Goal: Navigation & Orientation: Find specific page/section

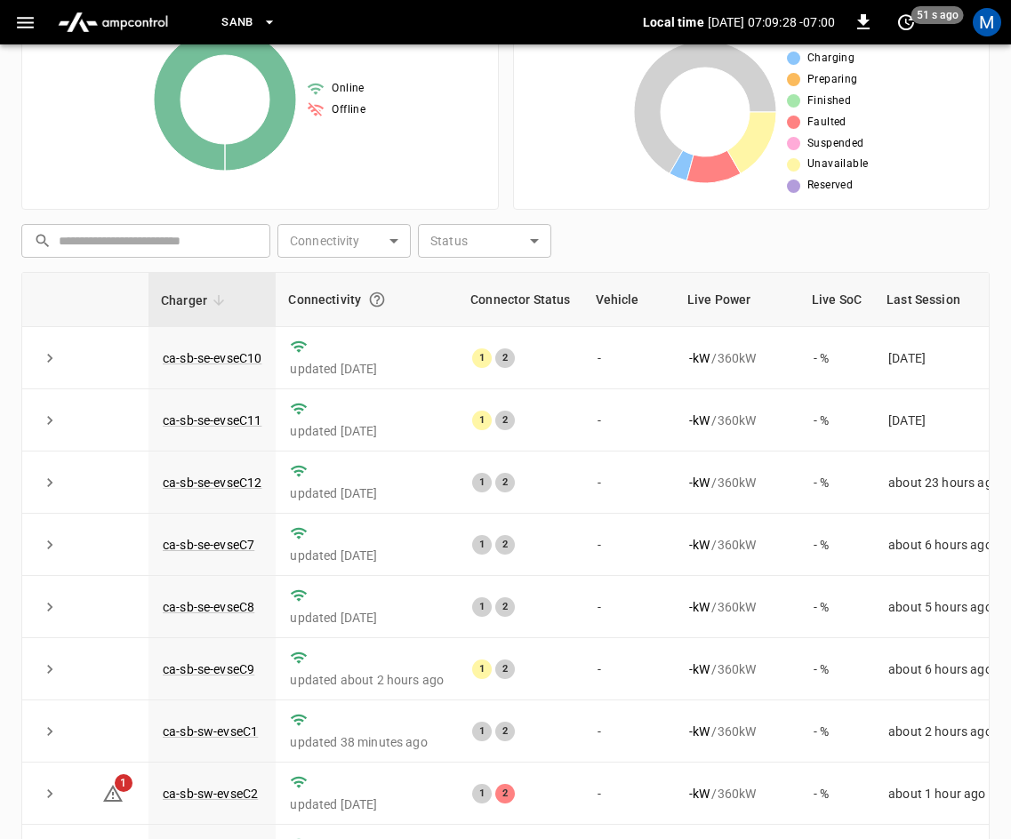
scroll to position [236, 0]
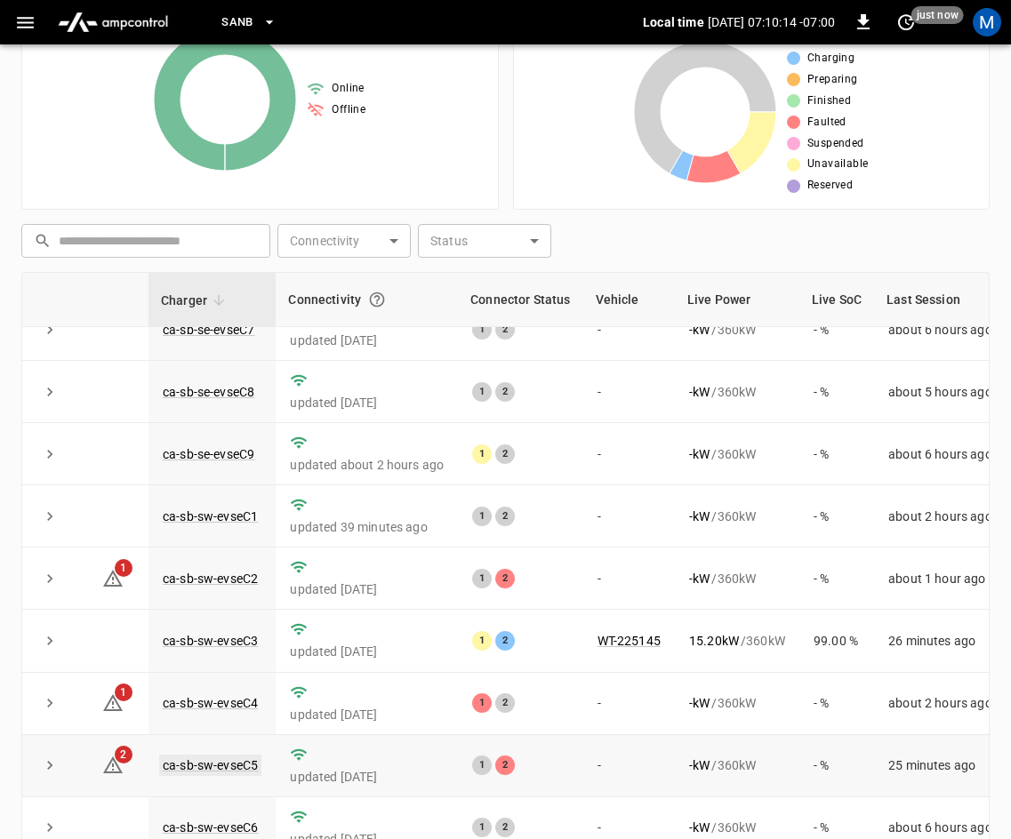
click at [220, 756] on link "ca-sb-sw-evseC5" at bounding box center [210, 765] width 102 height 21
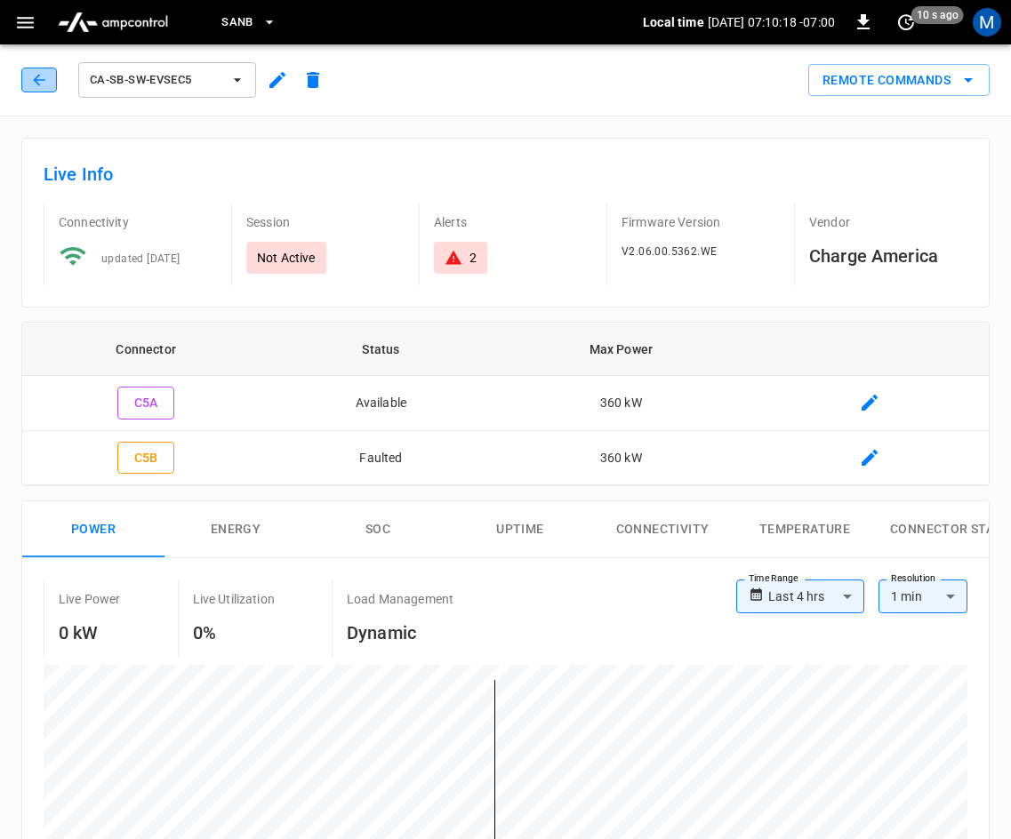
click at [51, 85] on button "button" at bounding box center [39, 80] width 36 height 25
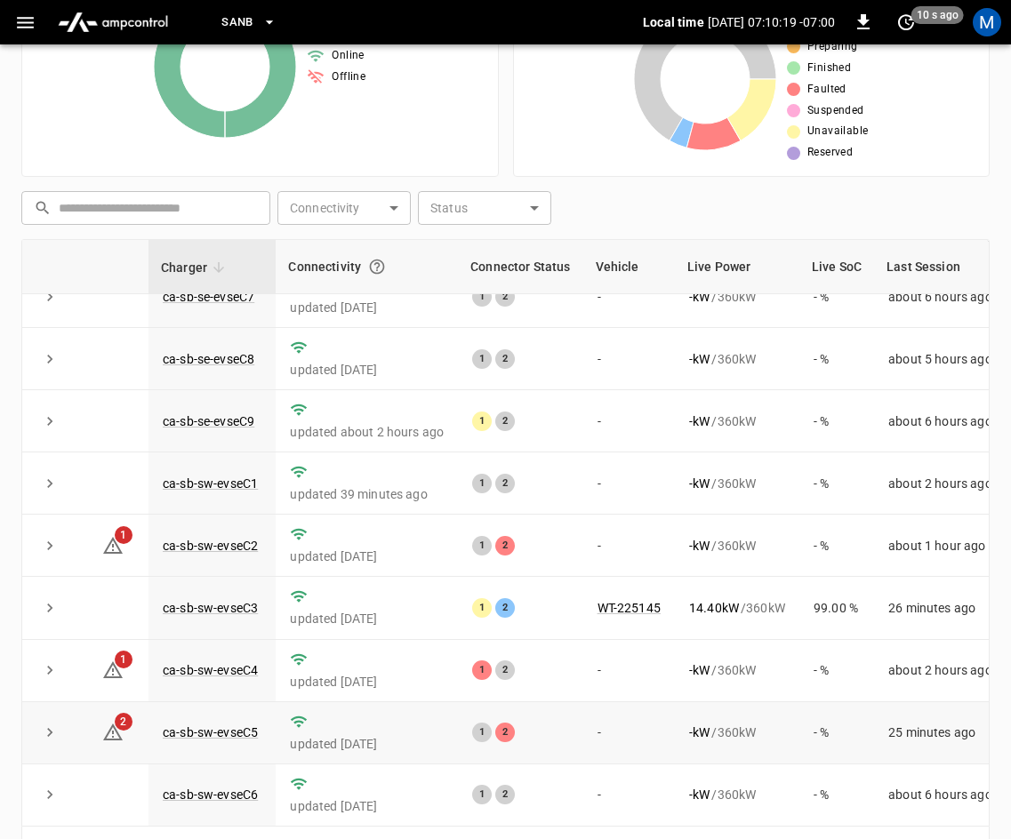
scroll to position [397, 0]
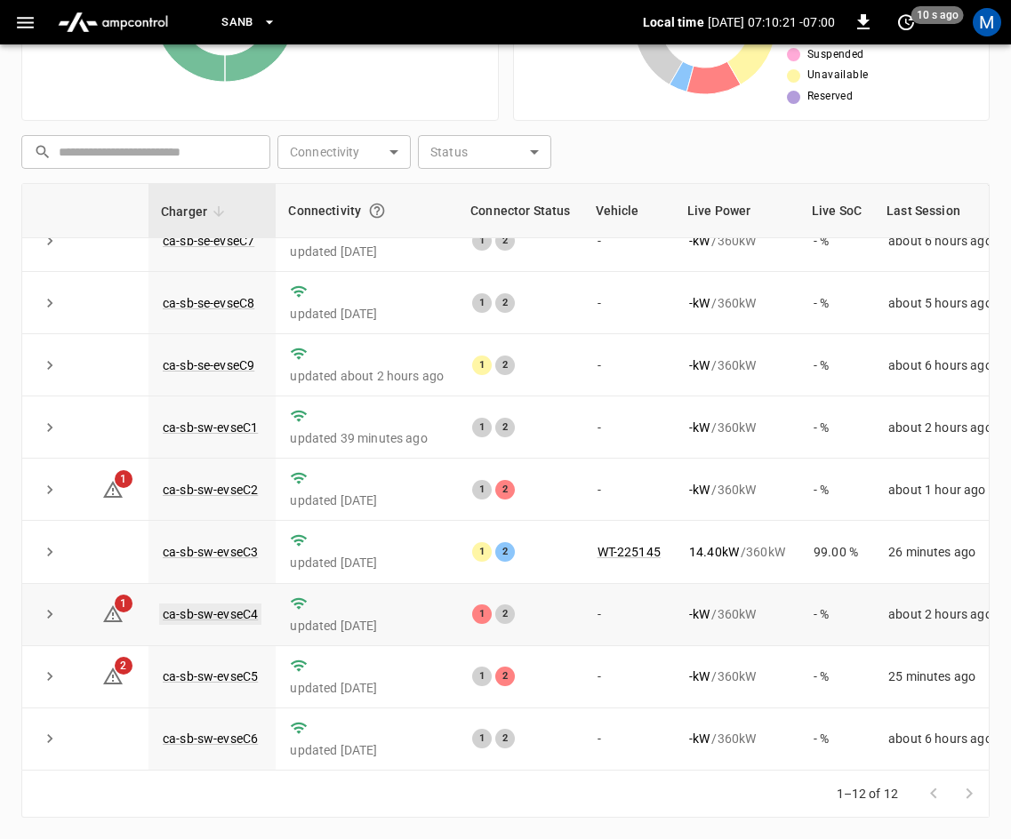
click at [227, 604] on link "ca-sb-sw-evseC4" at bounding box center [210, 614] width 102 height 21
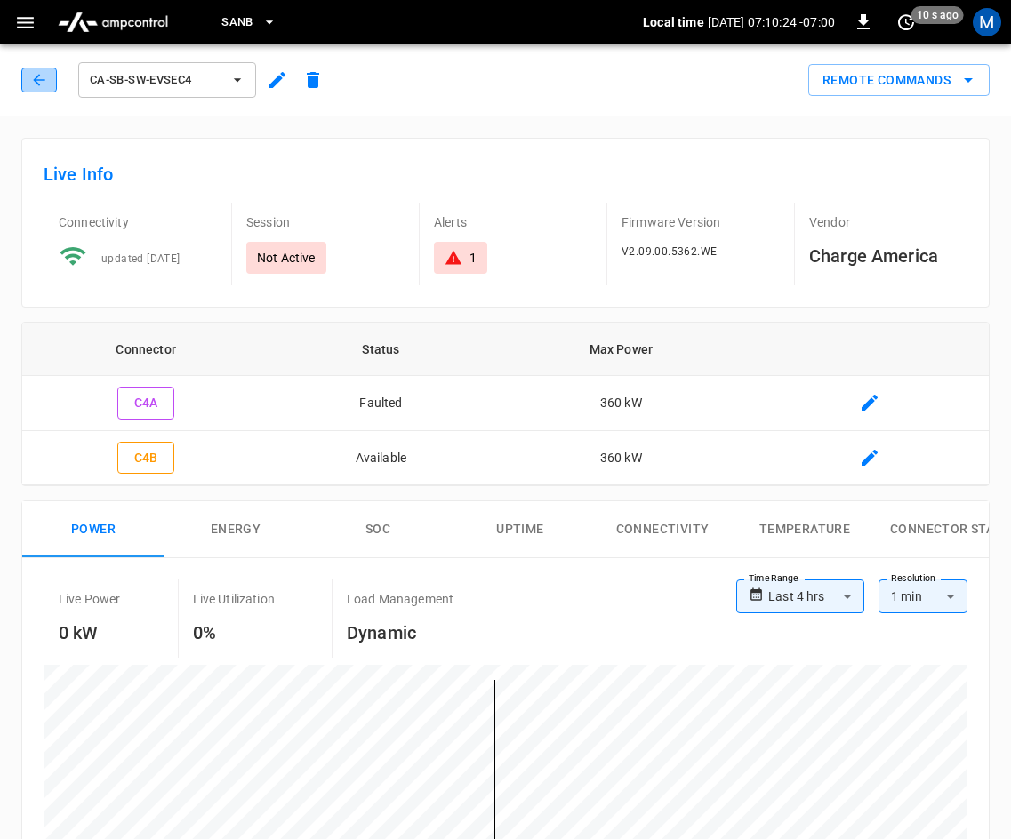
click at [45, 78] on icon "button" at bounding box center [39, 80] width 18 height 18
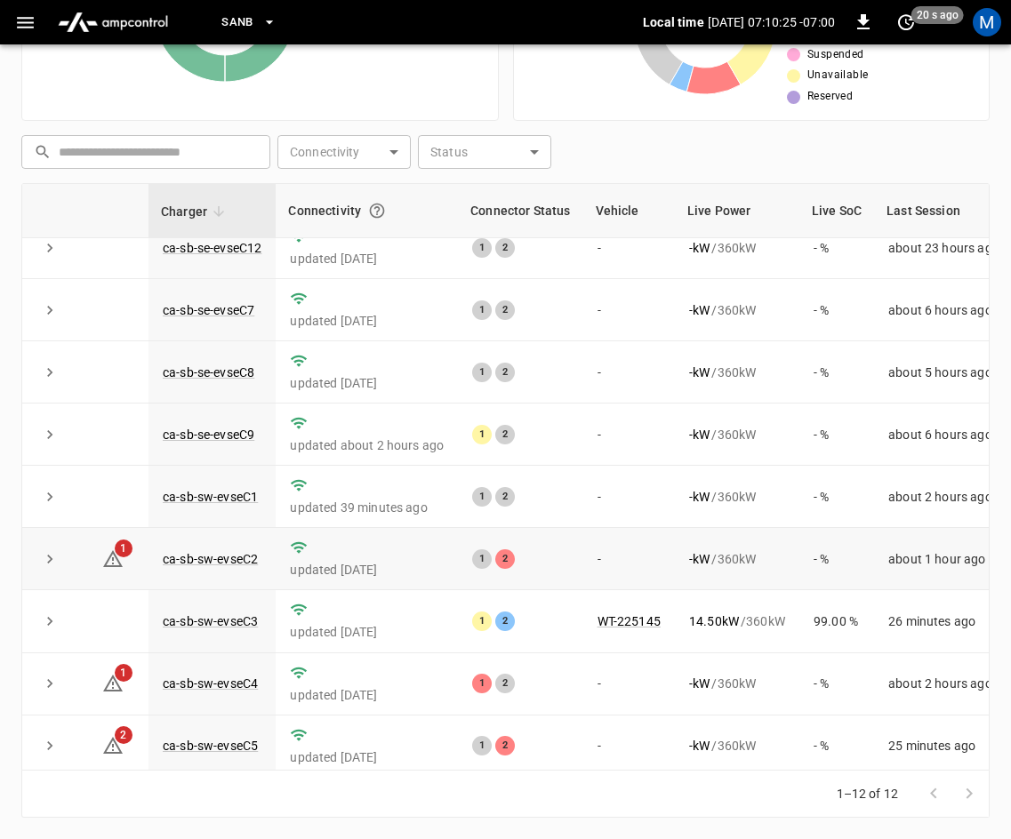
scroll to position [236, 0]
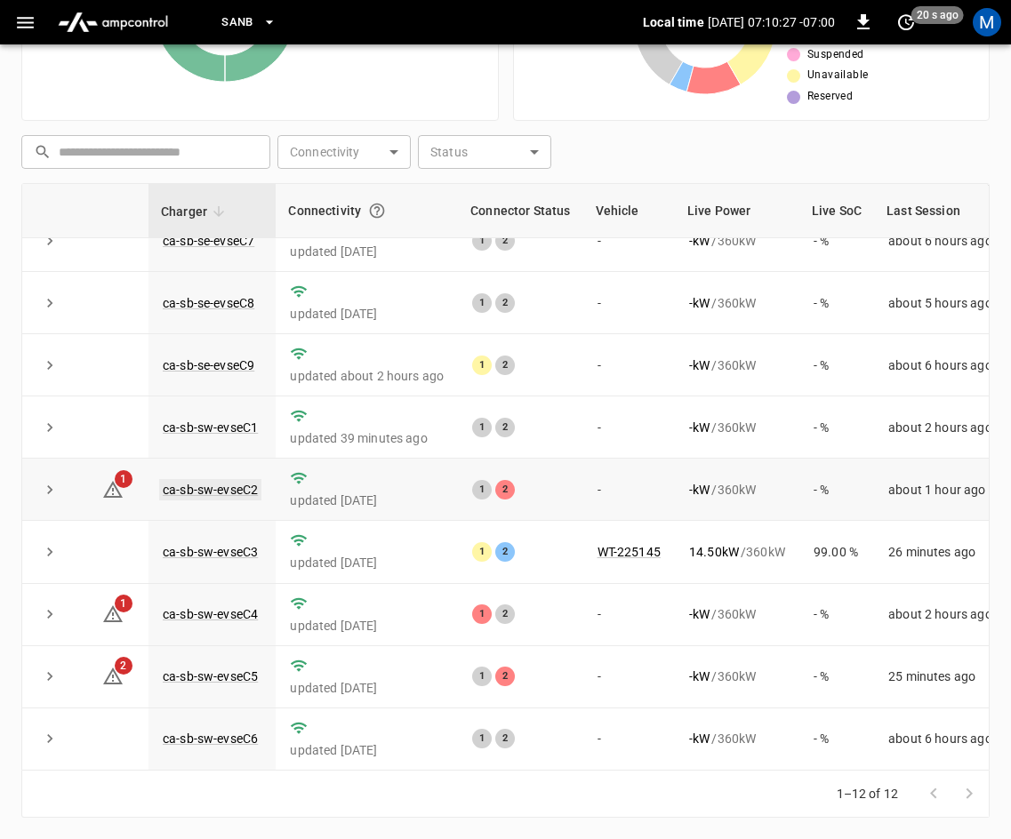
click at [228, 479] on link "ca-sb-sw-evseC2" at bounding box center [210, 489] width 102 height 21
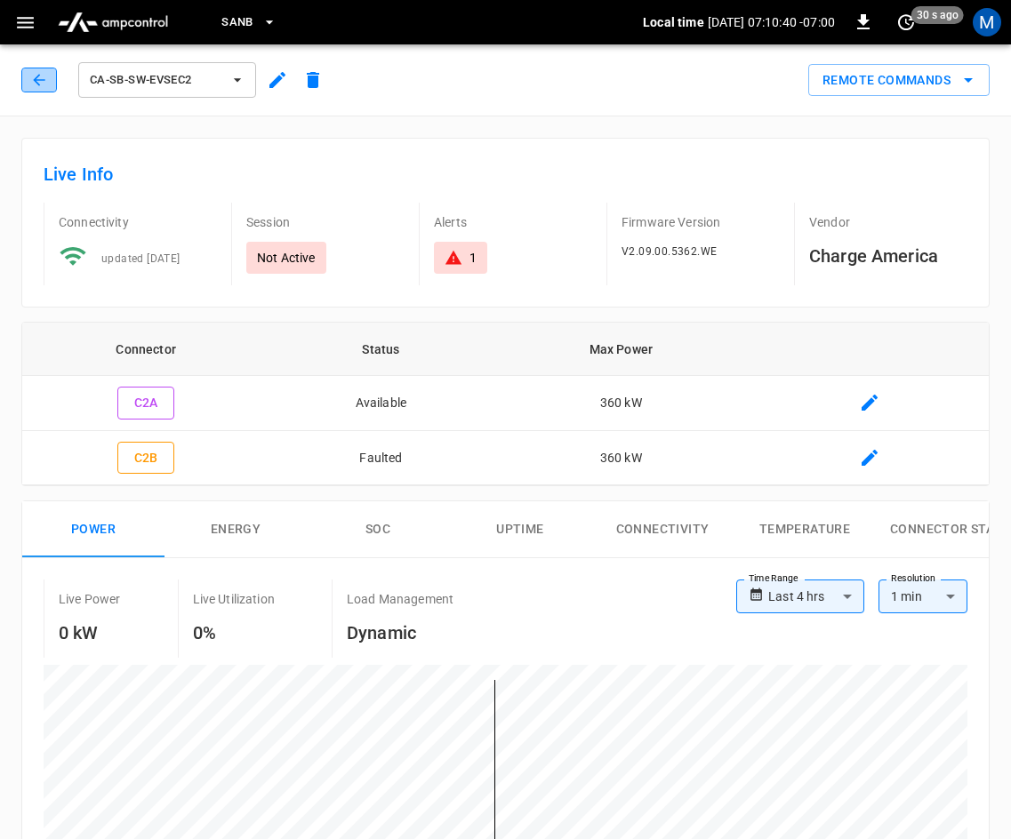
click at [39, 83] on icon "button" at bounding box center [39, 80] width 18 height 18
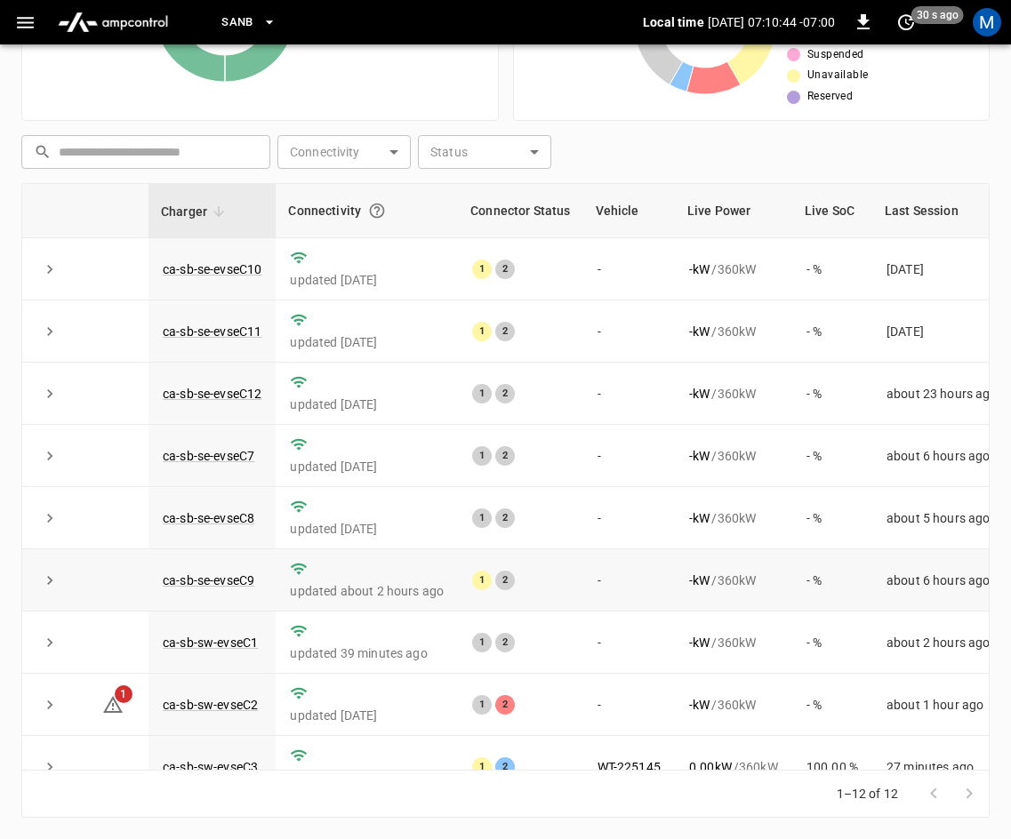
scroll to position [236, 0]
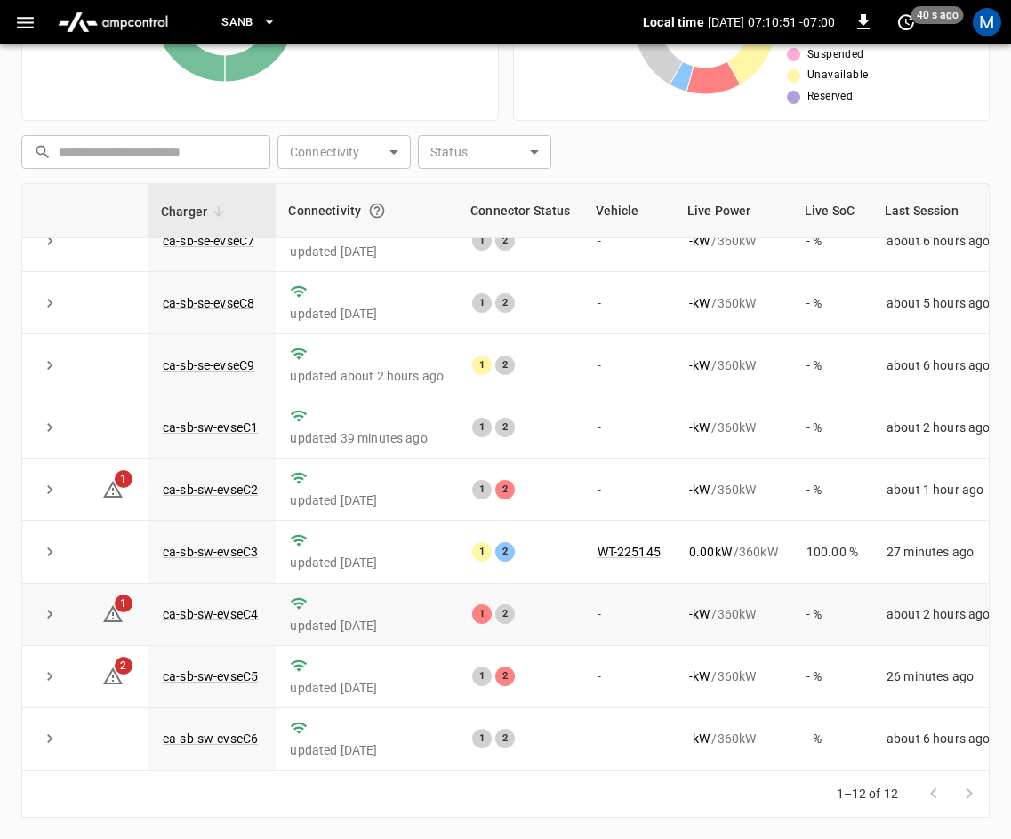
click at [224, 593] on td "ca-sb-sw-evseC4" at bounding box center [211, 615] width 127 height 62
click at [224, 604] on link "ca-sb-sw-evseC4" at bounding box center [210, 614] width 102 height 21
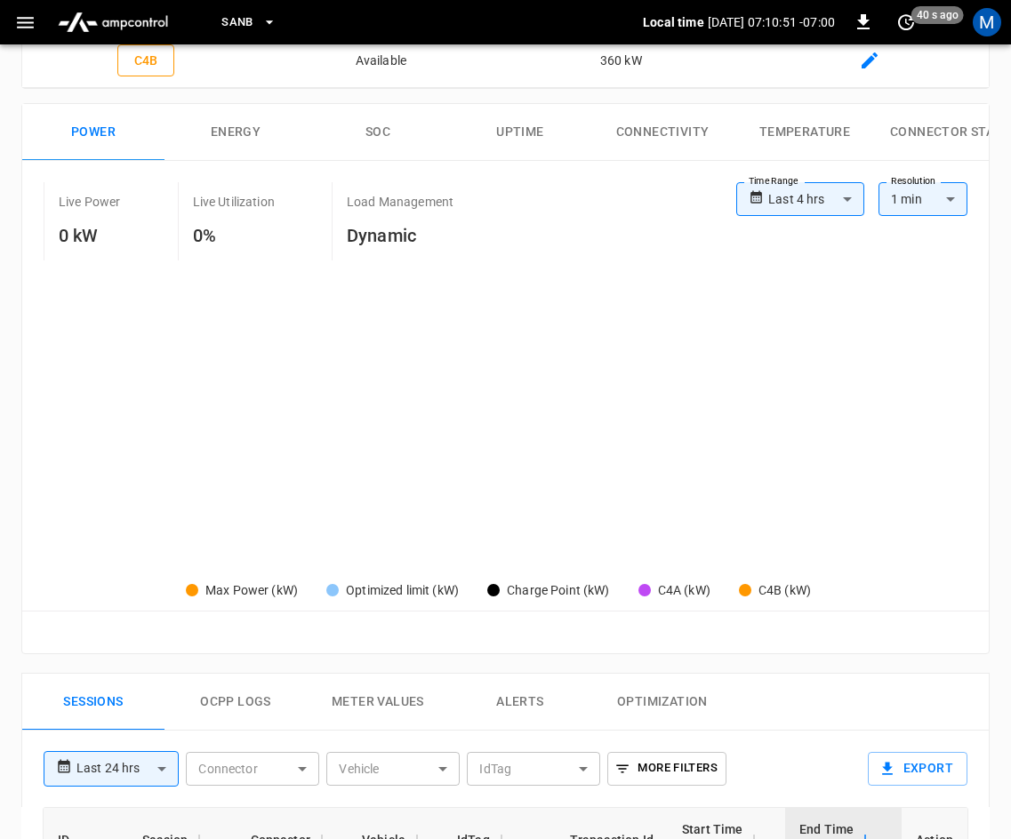
type input "**********"
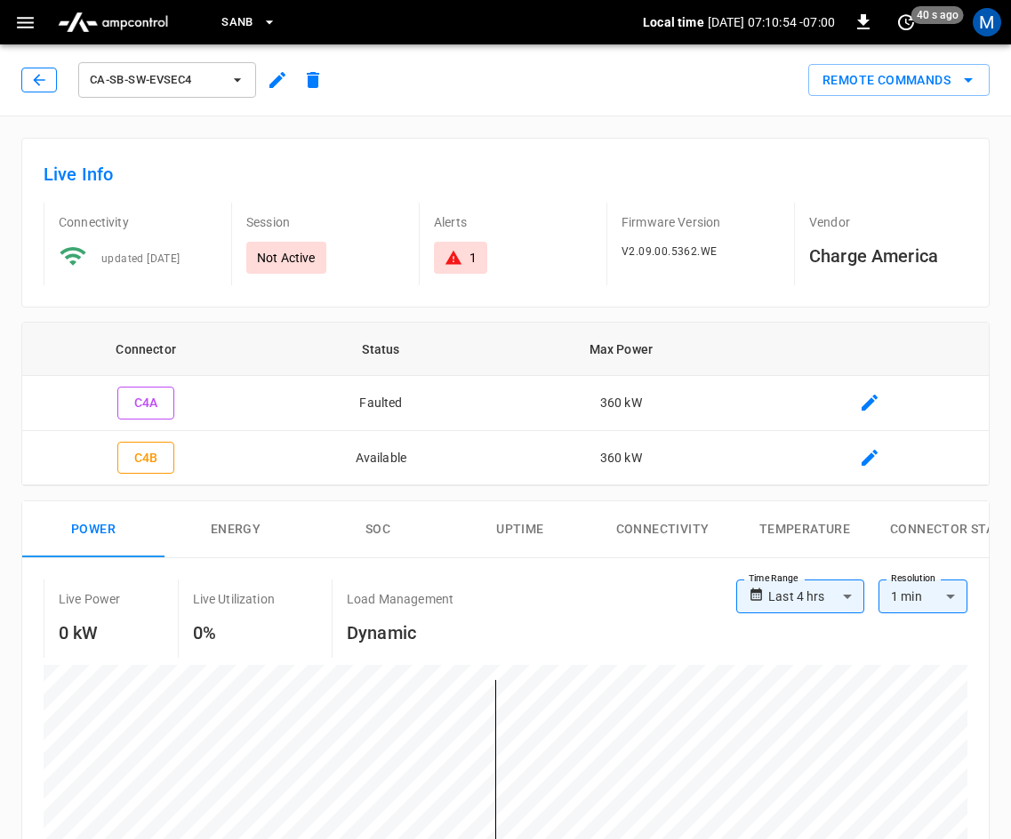
click at [44, 83] on icon "button" at bounding box center [39, 80] width 18 height 18
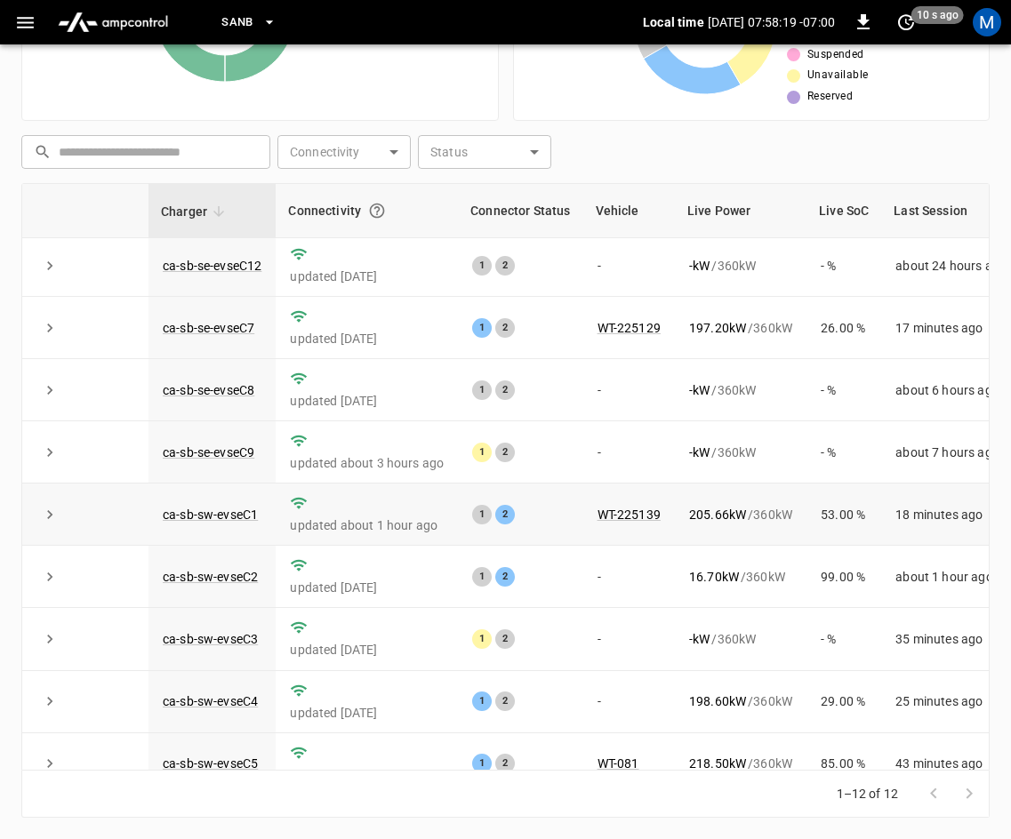
scroll to position [236, 0]
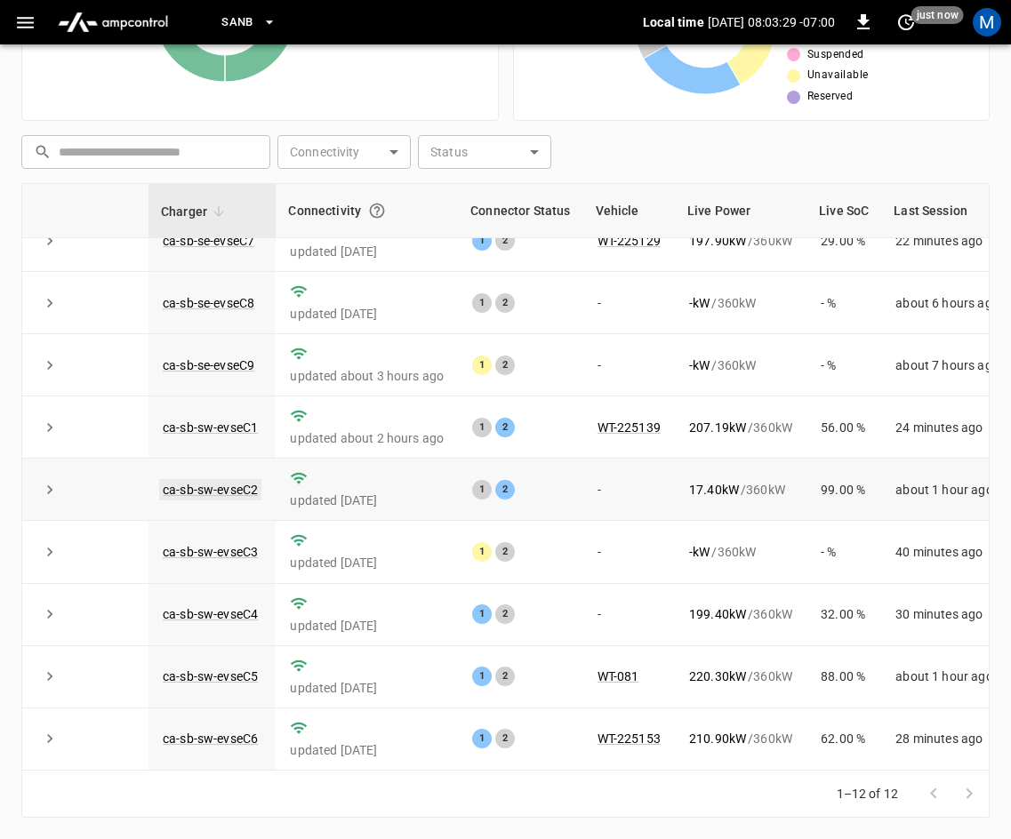
click at [200, 479] on link "ca-sb-sw-evseC2" at bounding box center [210, 489] width 102 height 21
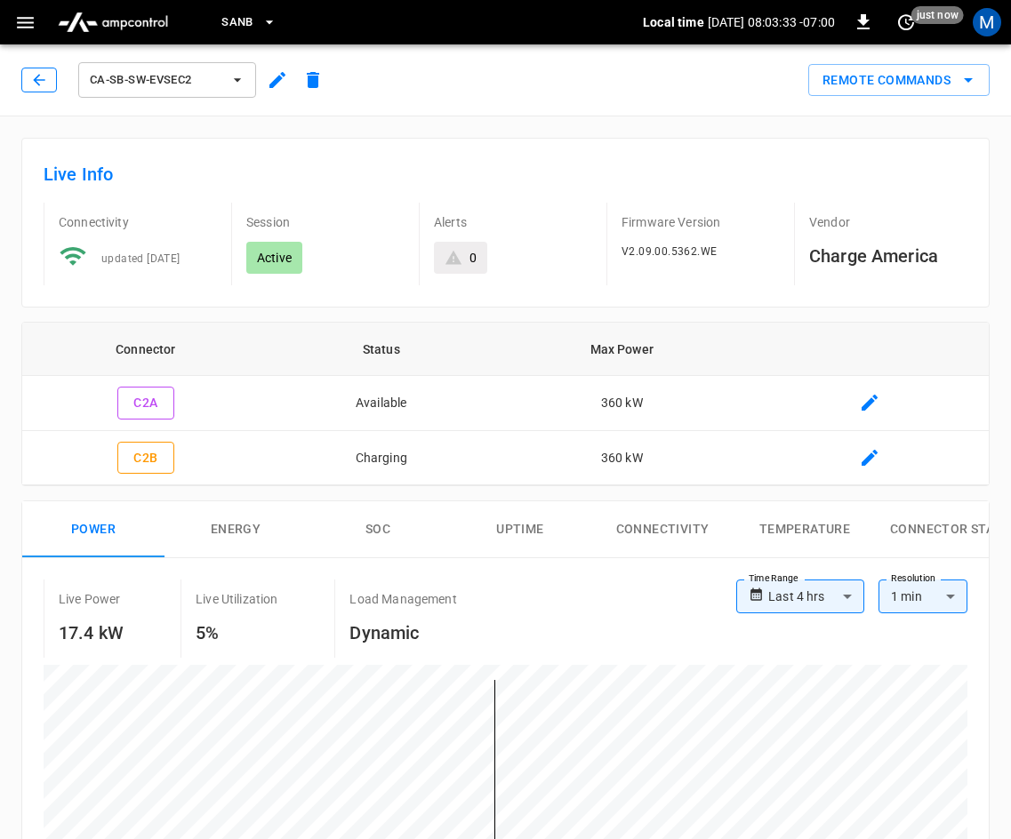
click at [39, 76] on icon "button" at bounding box center [39, 80] width 18 height 18
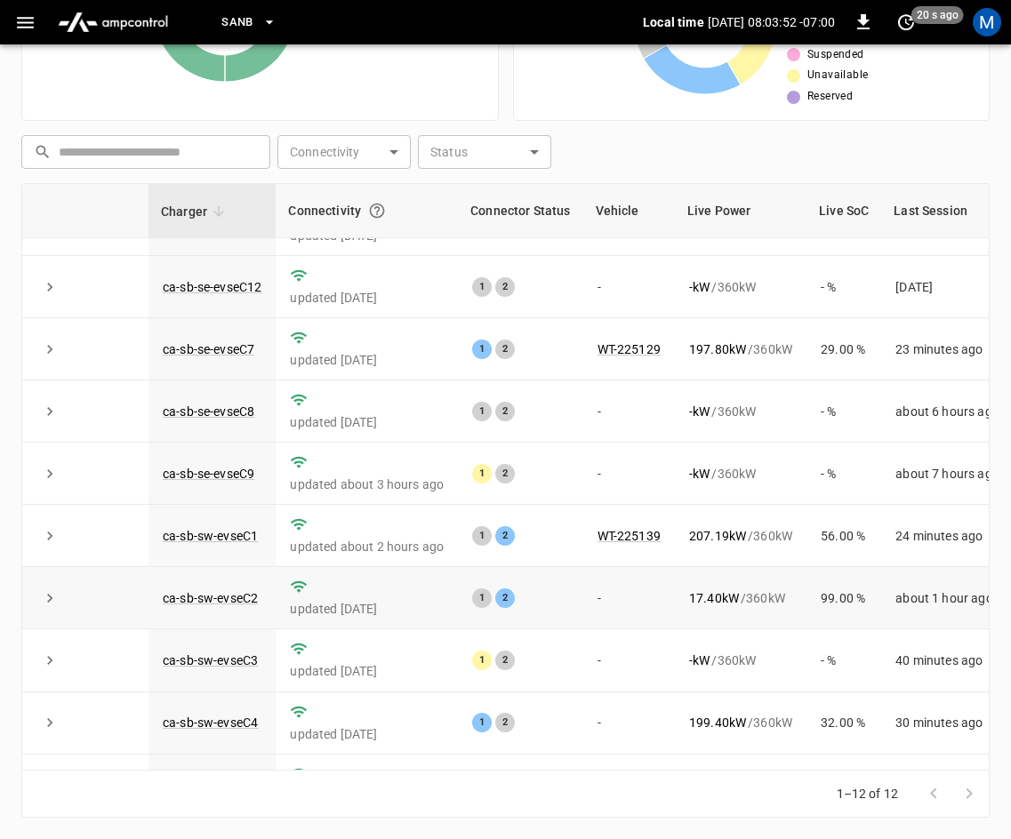
scroll to position [236, 0]
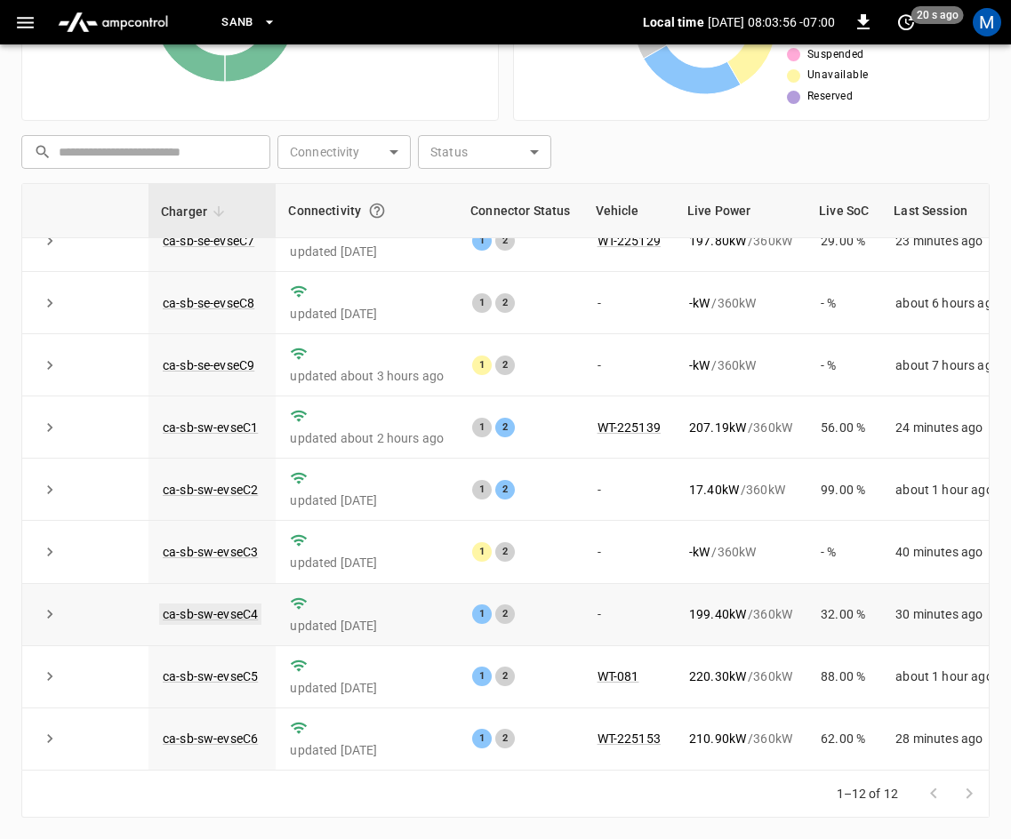
click at [202, 604] on link "ca-sb-sw-evseC4" at bounding box center [210, 614] width 102 height 21
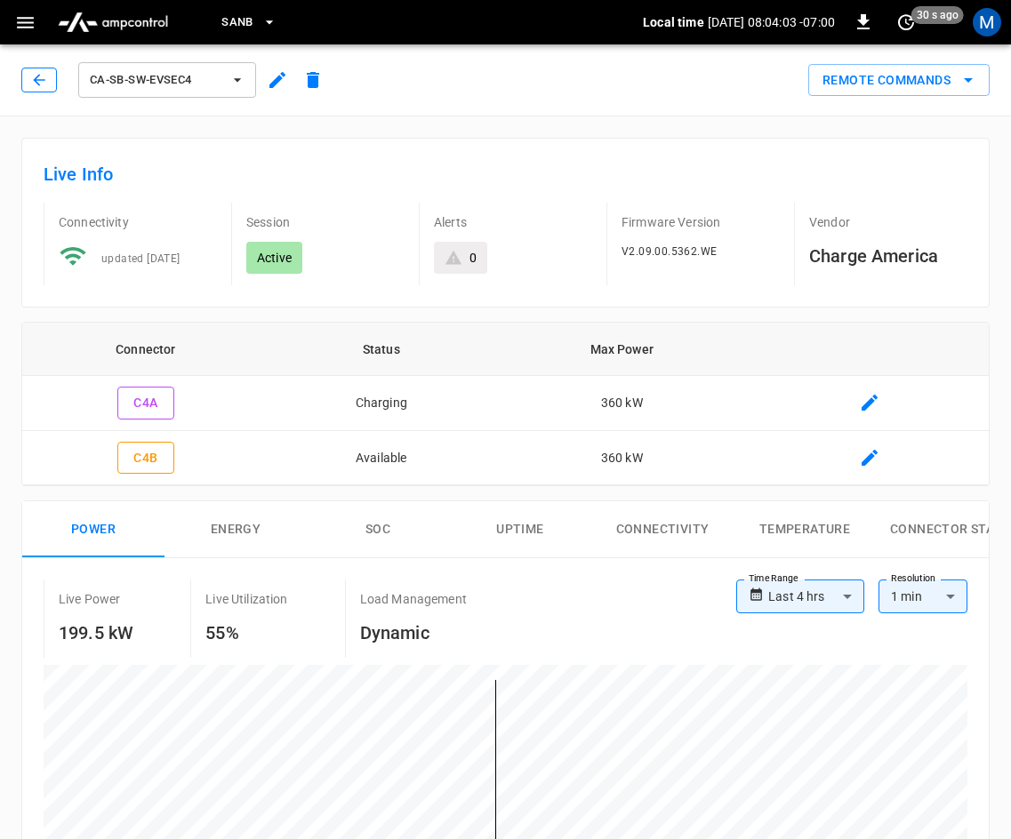
click at [35, 83] on icon "button" at bounding box center [39, 80] width 18 height 18
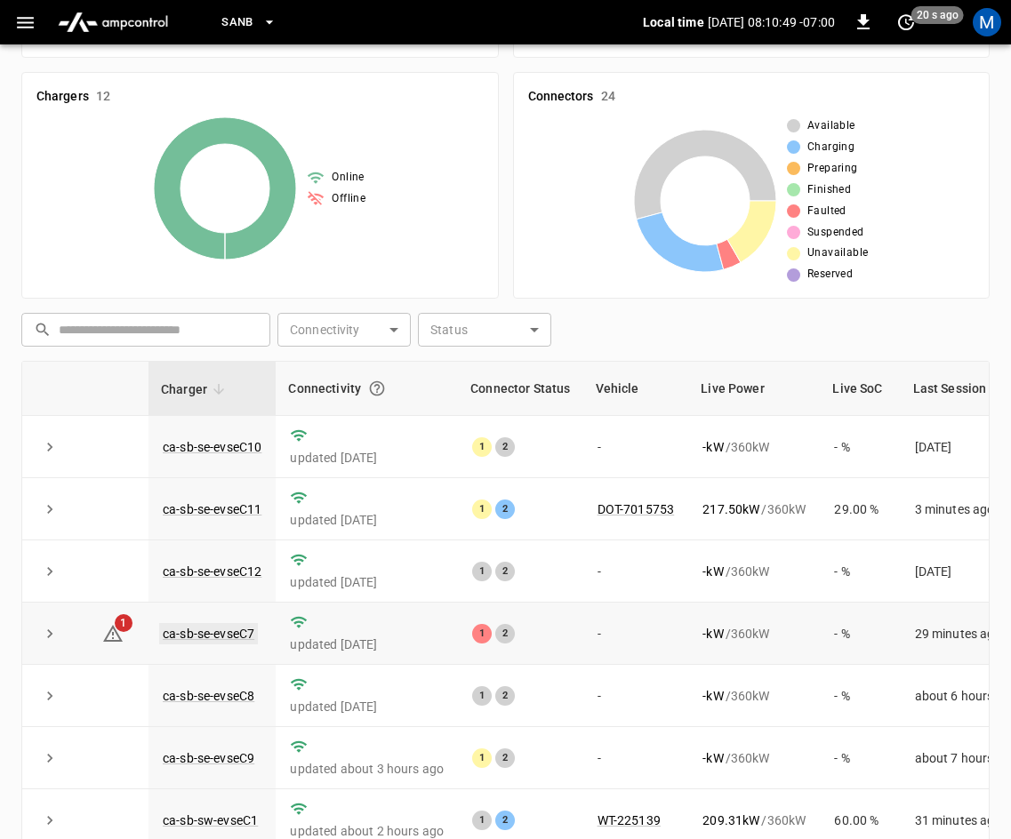
click at [226, 634] on link "ca-sb-se-evseC7" at bounding box center [208, 633] width 99 height 21
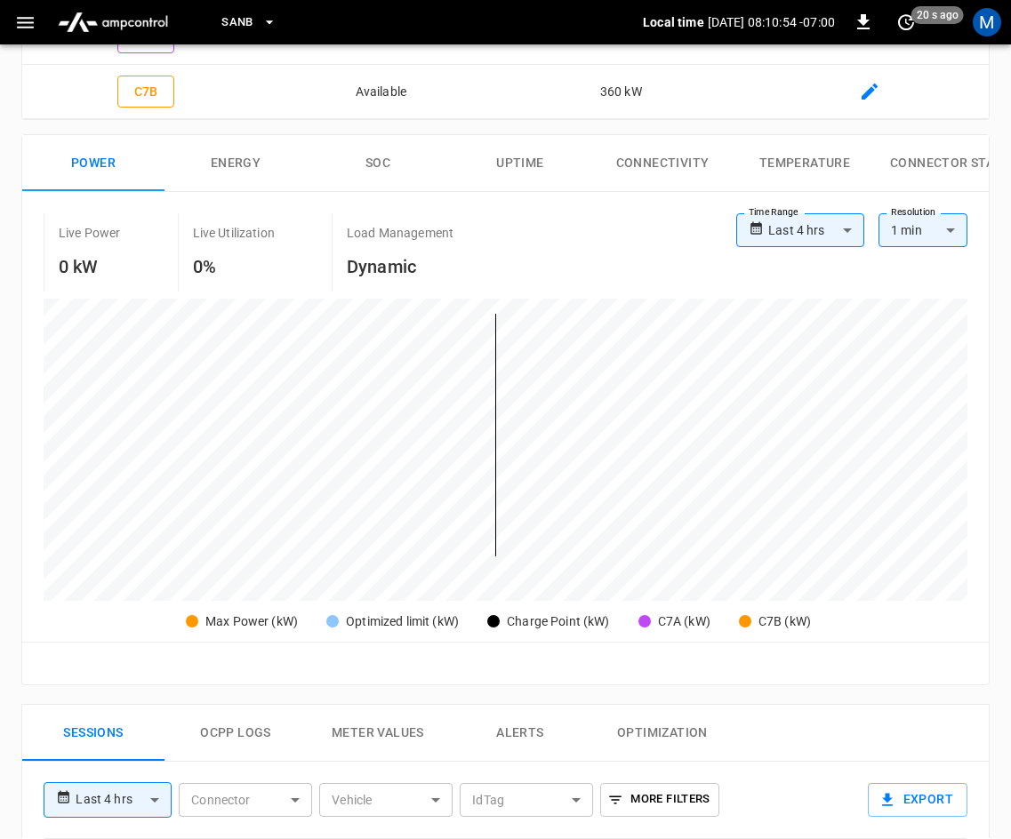
scroll to position [11, 0]
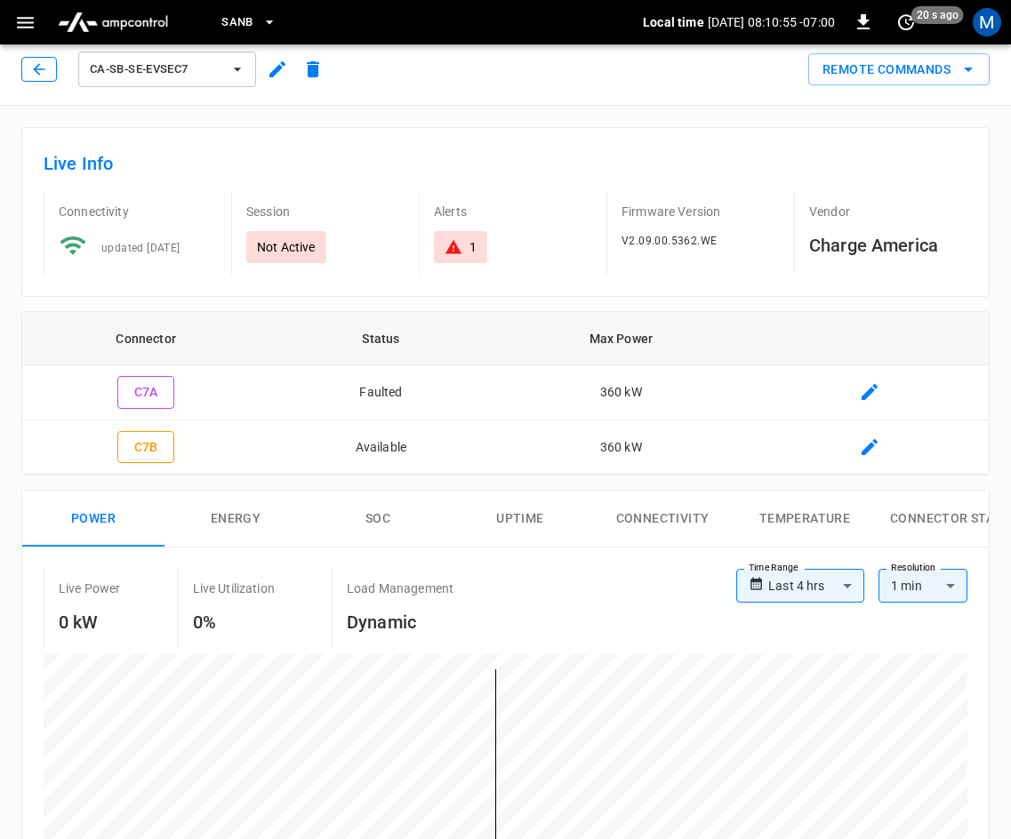
click at [44, 77] on icon "button" at bounding box center [39, 69] width 18 height 18
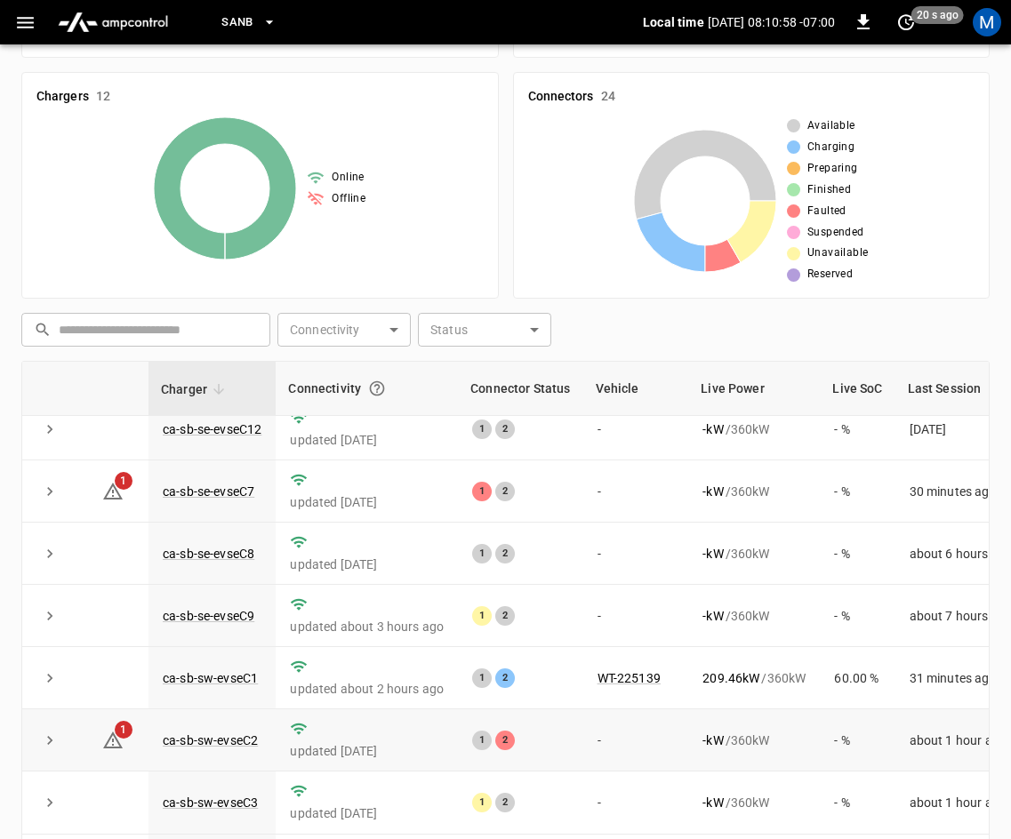
scroll to position [236, 0]
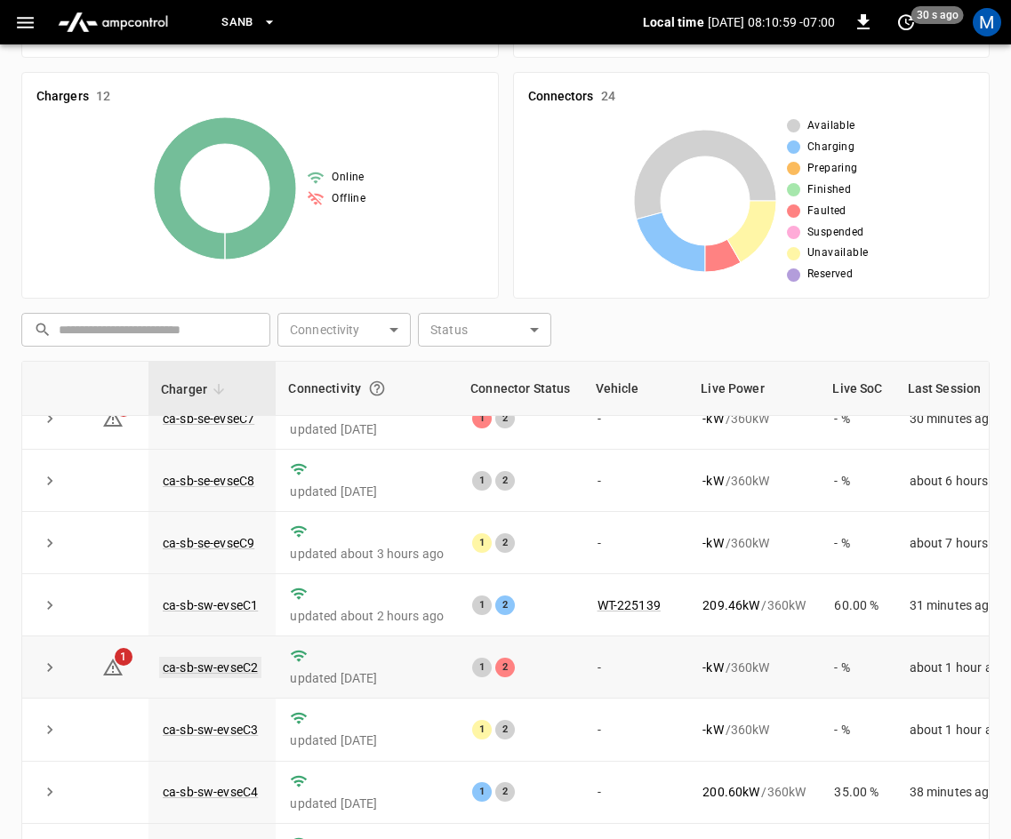
click at [243, 657] on link "ca-sb-sw-evseC2" at bounding box center [210, 667] width 102 height 21
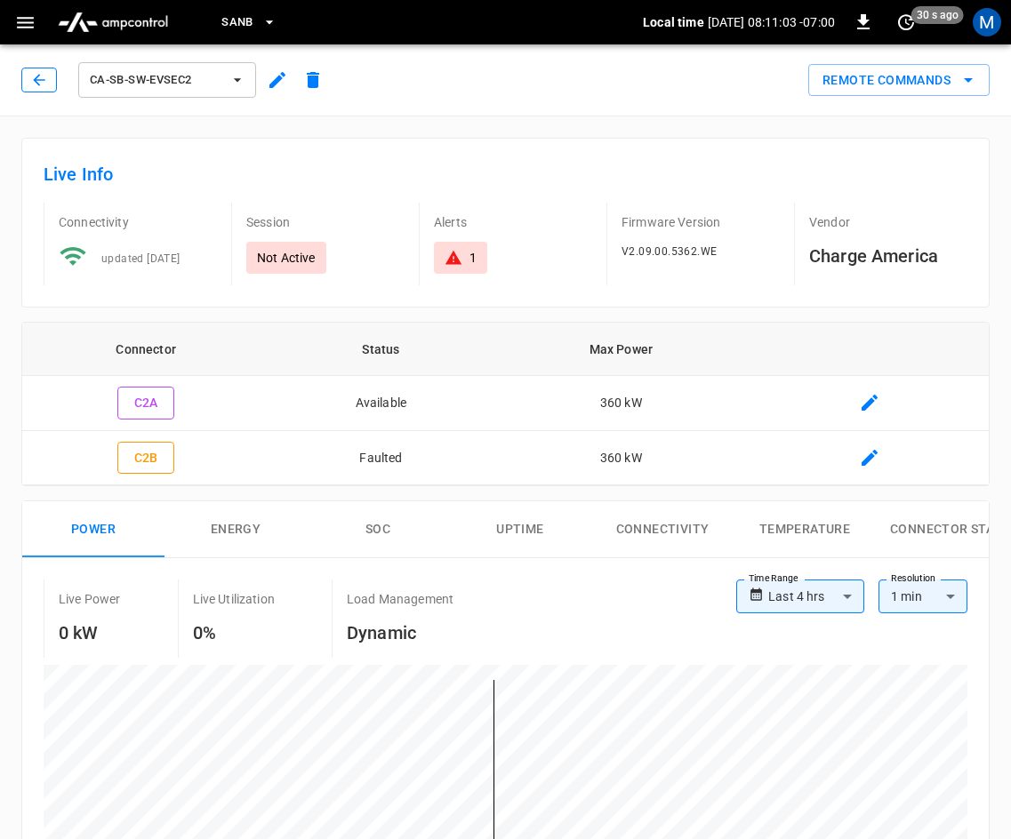
click at [39, 72] on icon "button" at bounding box center [39, 80] width 18 height 18
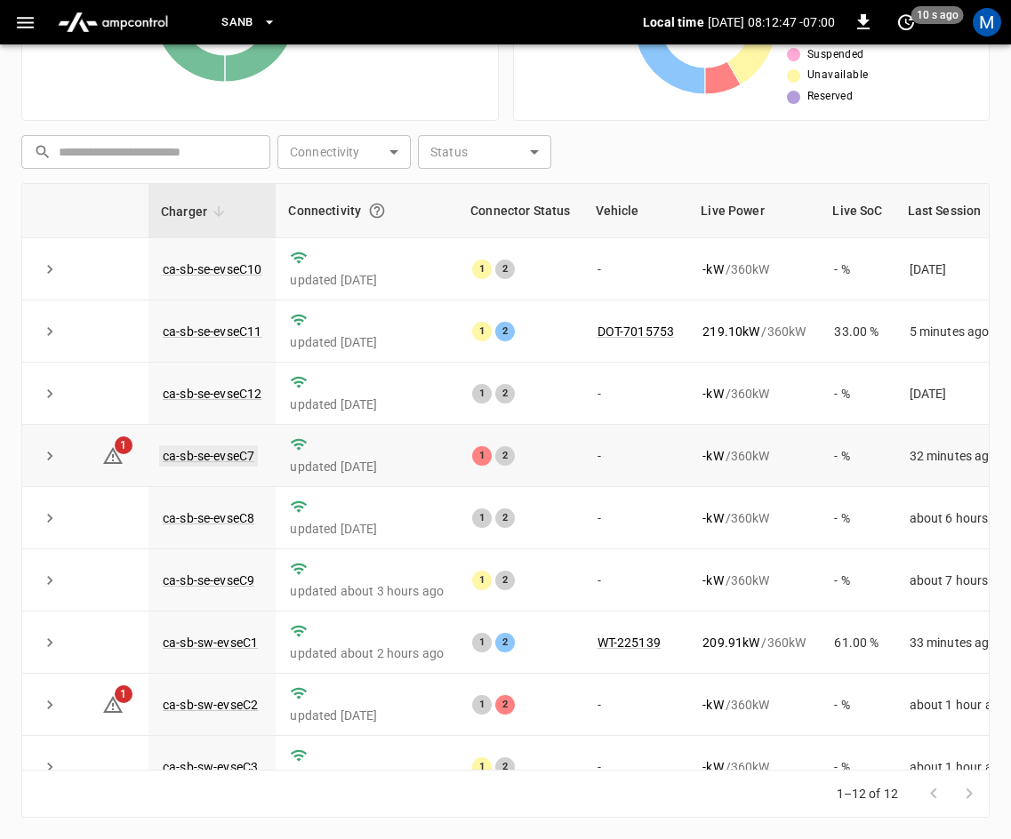
click at [235, 455] on link "ca-sb-se-evseC7" at bounding box center [208, 455] width 99 height 21
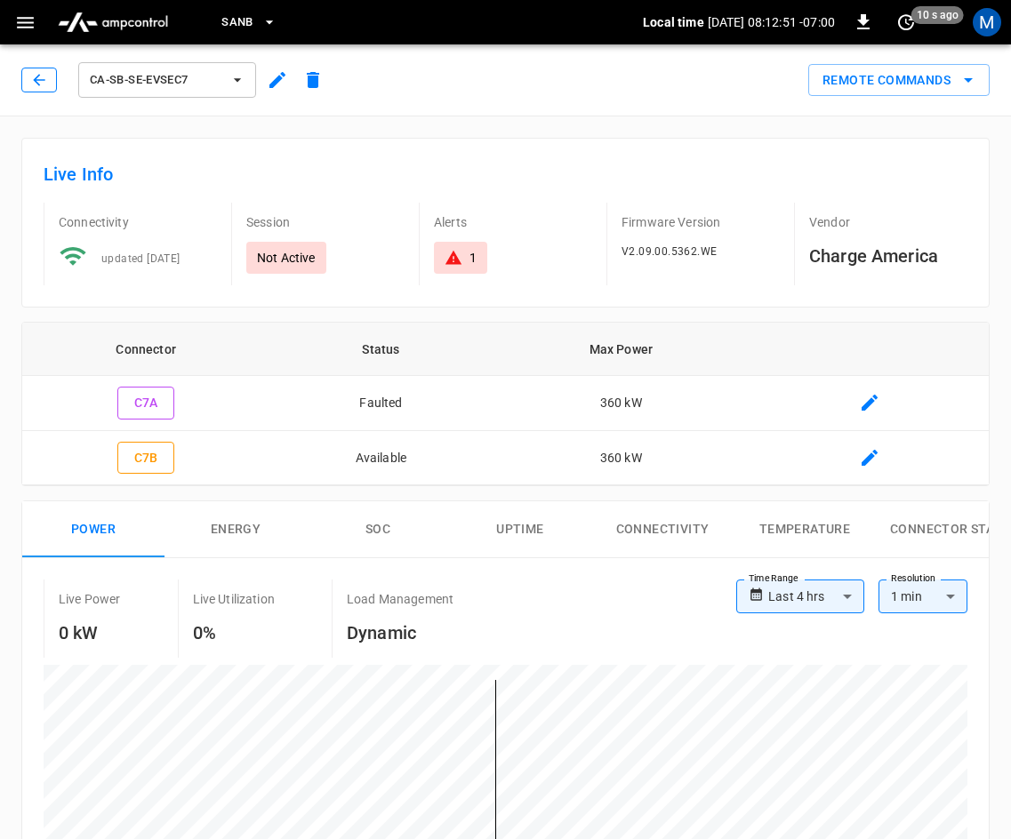
click at [28, 80] on button "button" at bounding box center [39, 80] width 36 height 25
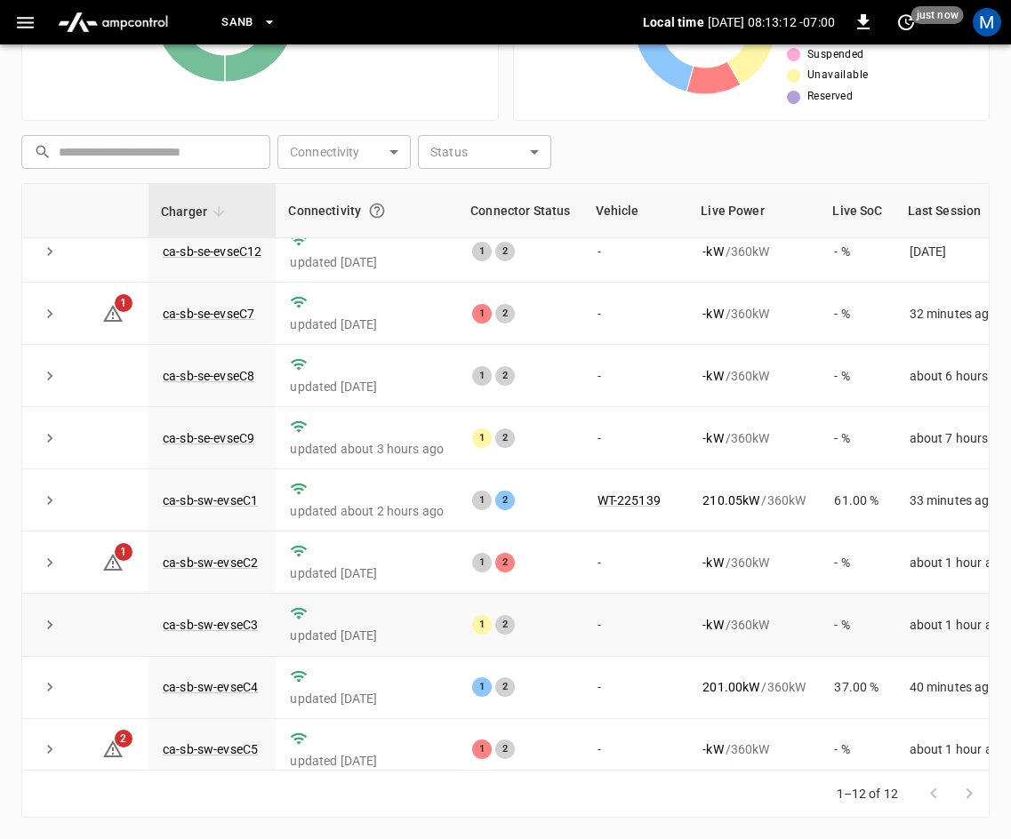
scroll to position [236, 0]
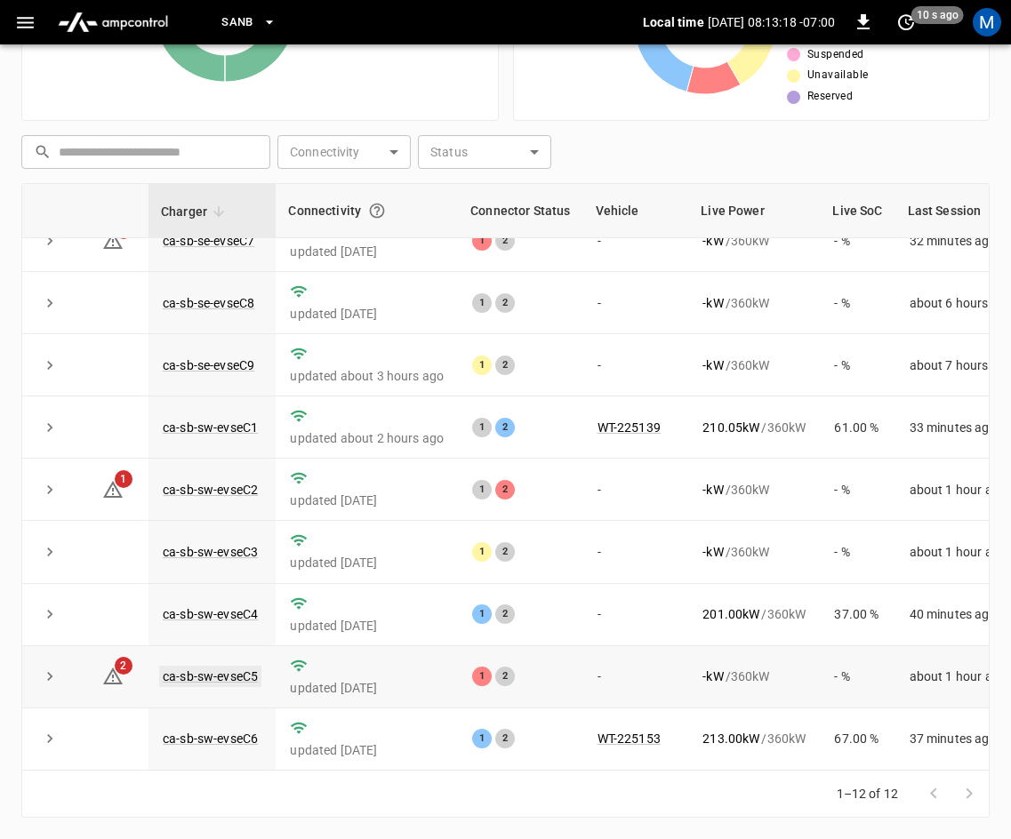
click at [229, 666] on link "ca-sb-sw-evseC5" at bounding box center [210, 676] width 102 height 21
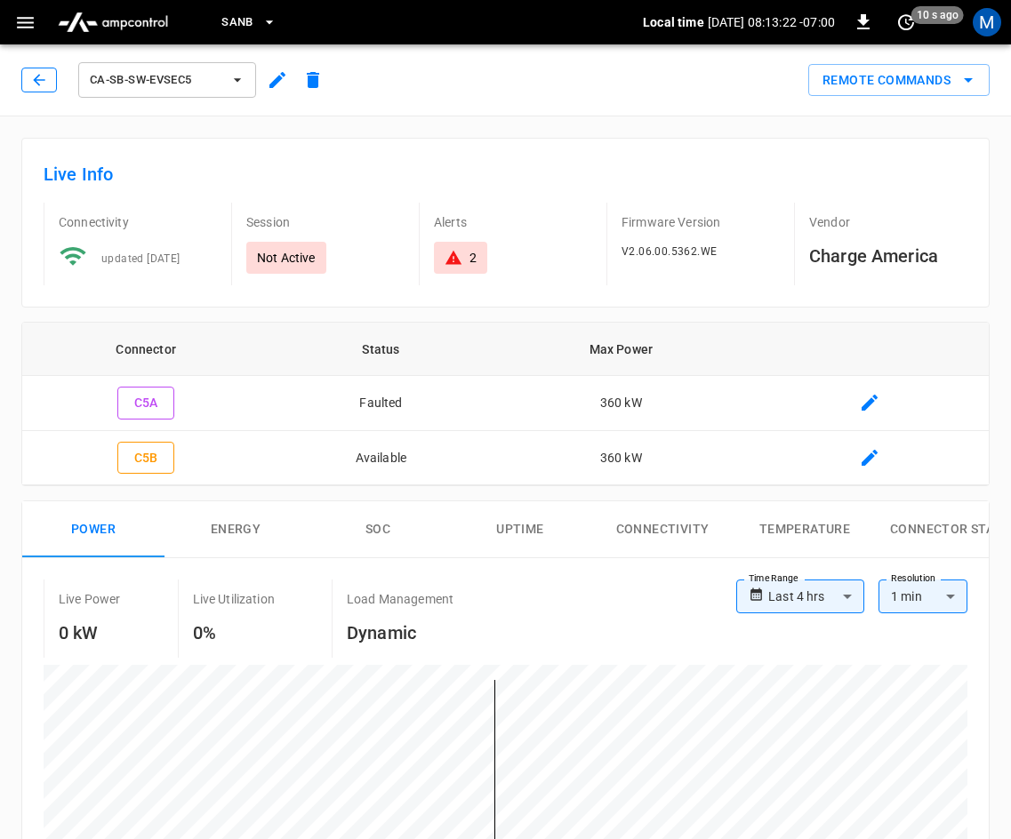
click at [47, 84] on icon "button" at bounding box center [39, 80] width 18 height 18
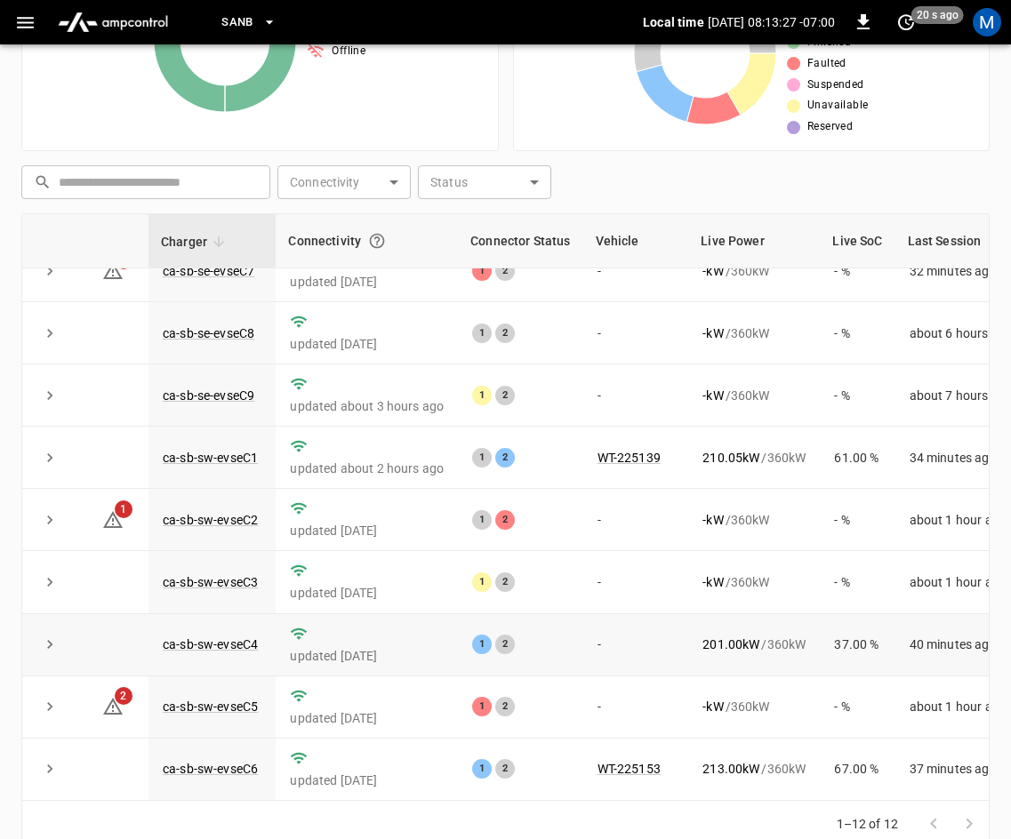
scroll to position [397, 0]
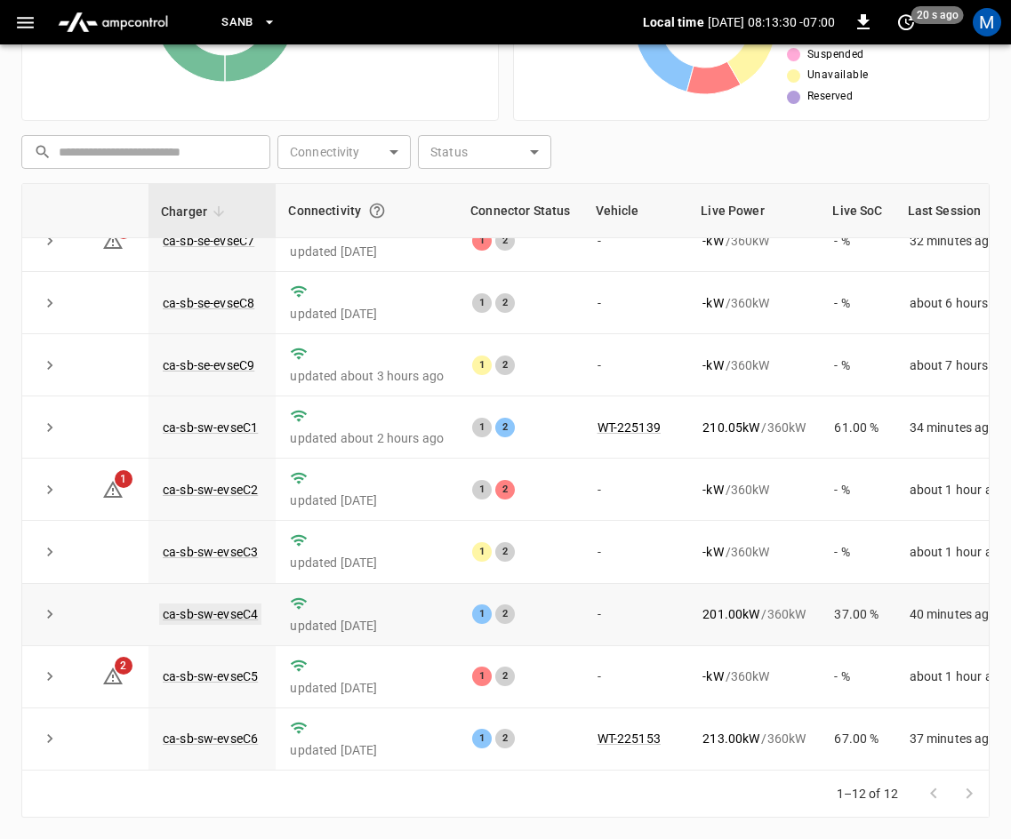
click at [200, 604] on link "ca-sb-sw-evseC4" at bounding box center [210, 614] width 102 height 21
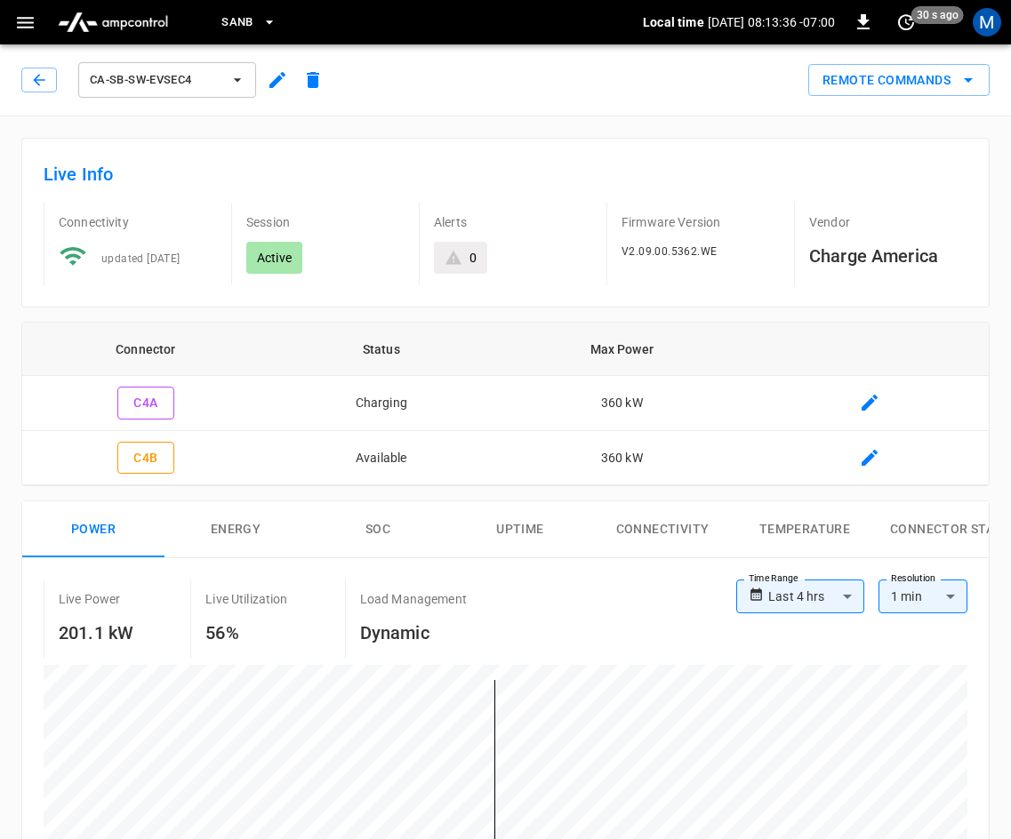
click at [42, 76] on icon "button" at bounding box center [39, 80] width 18 height 18
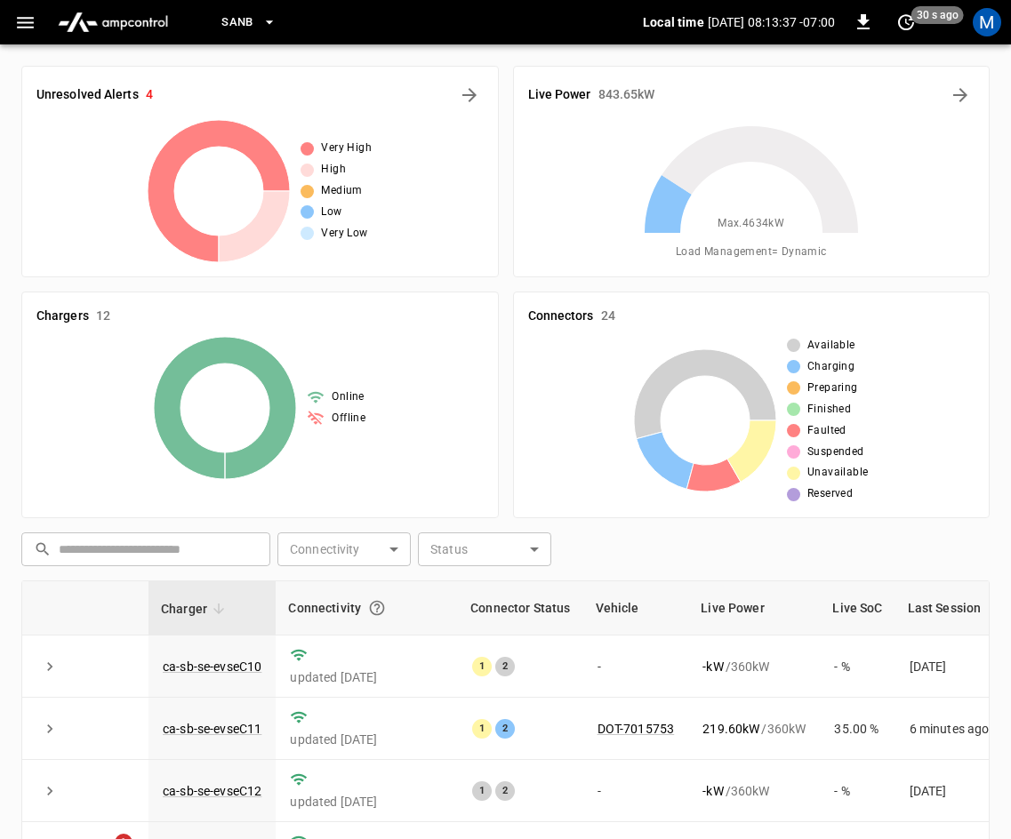
scroll to position [397, 0]
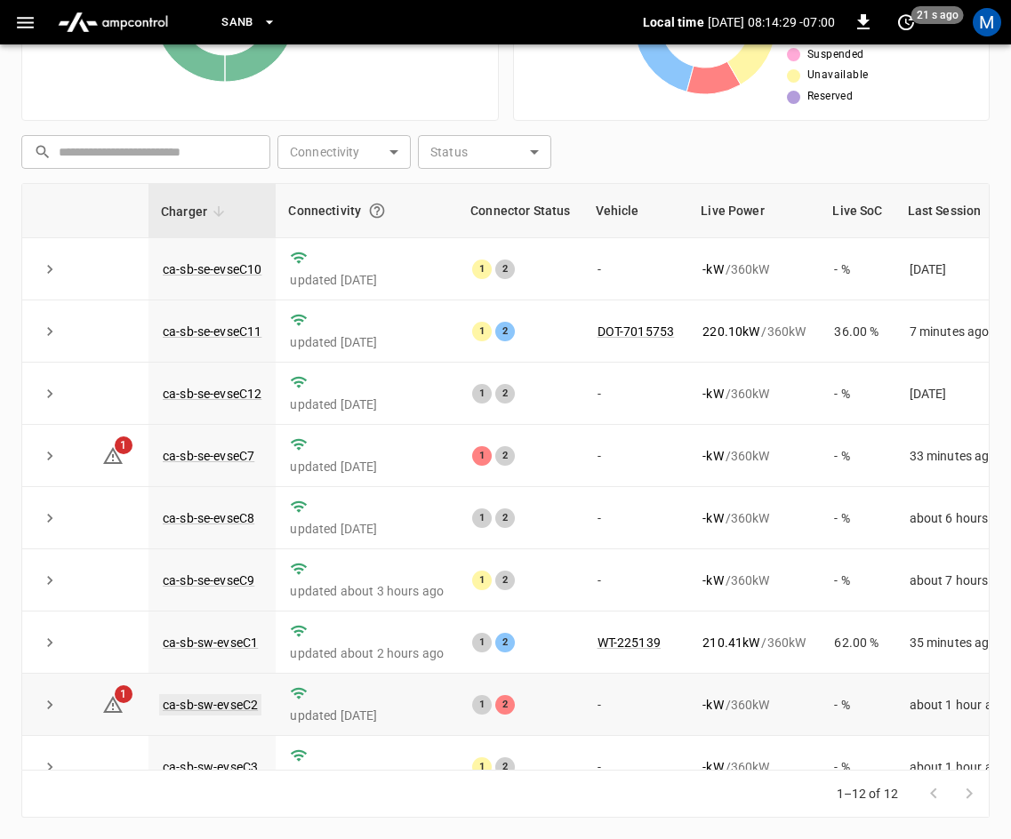
click at [224, 715] on link "ca-sb-sw-evseC2" at bounding box center [210, 704] width 102 height 21
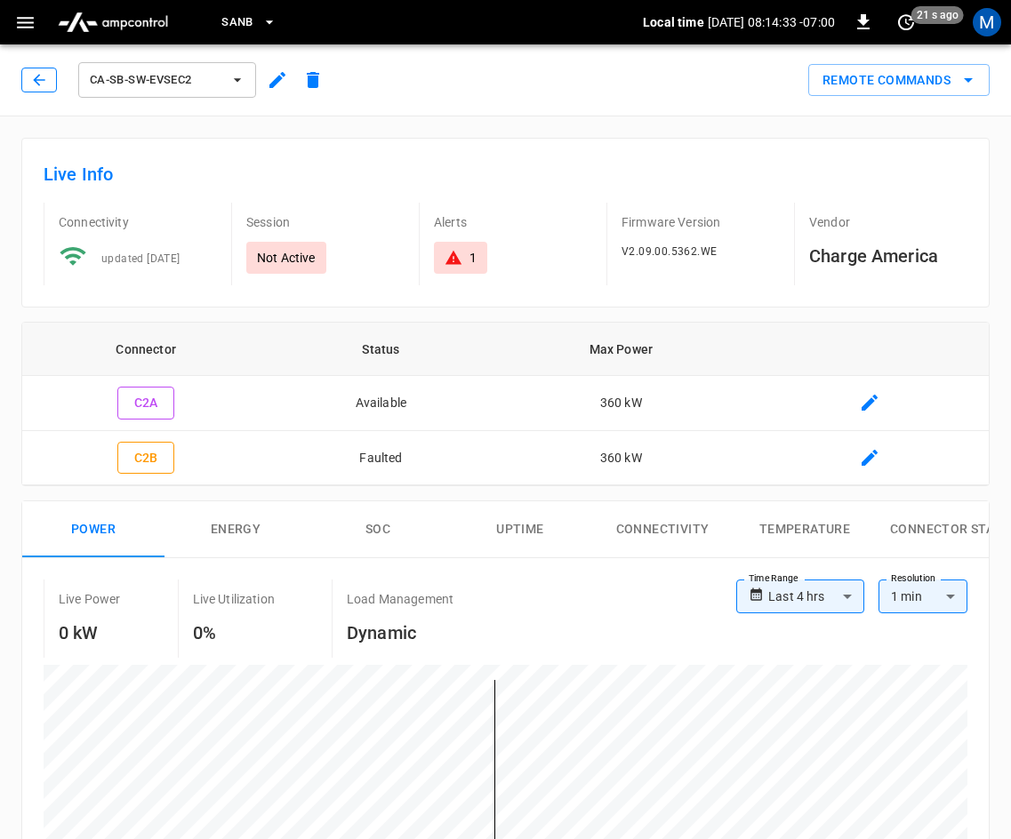
click at [28, 82] on button "button" at bounding box center [39, 80] width 36 height 25
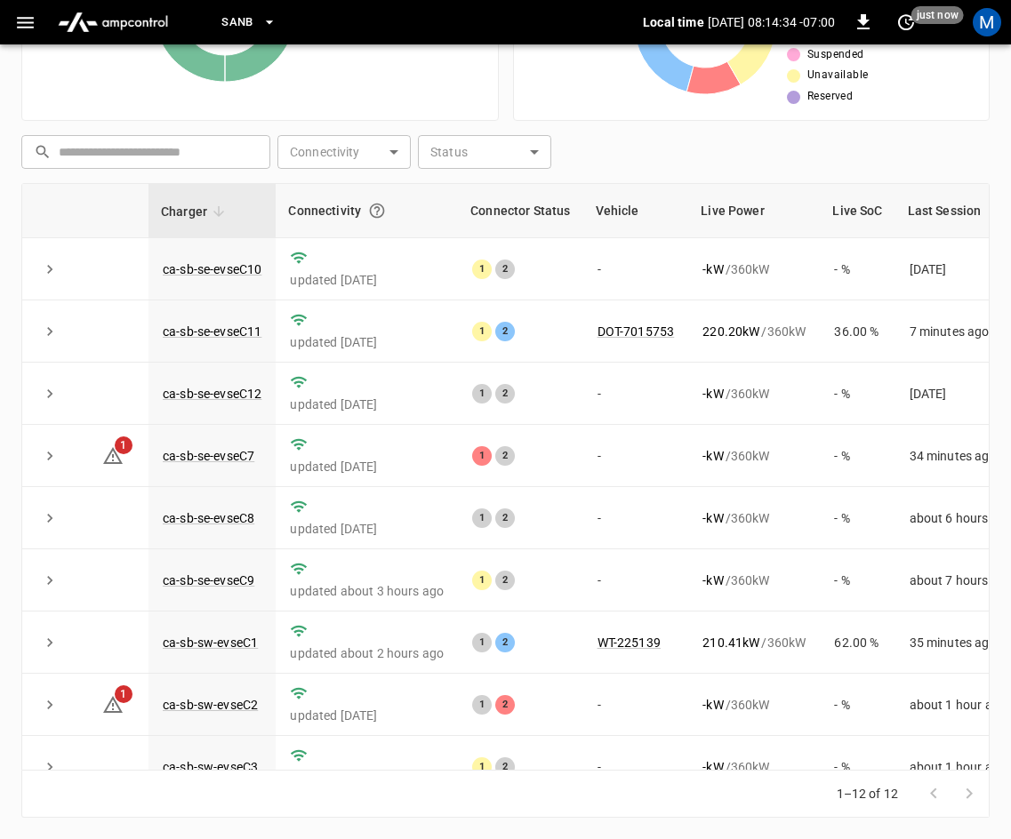
scroll to position [236, 0]
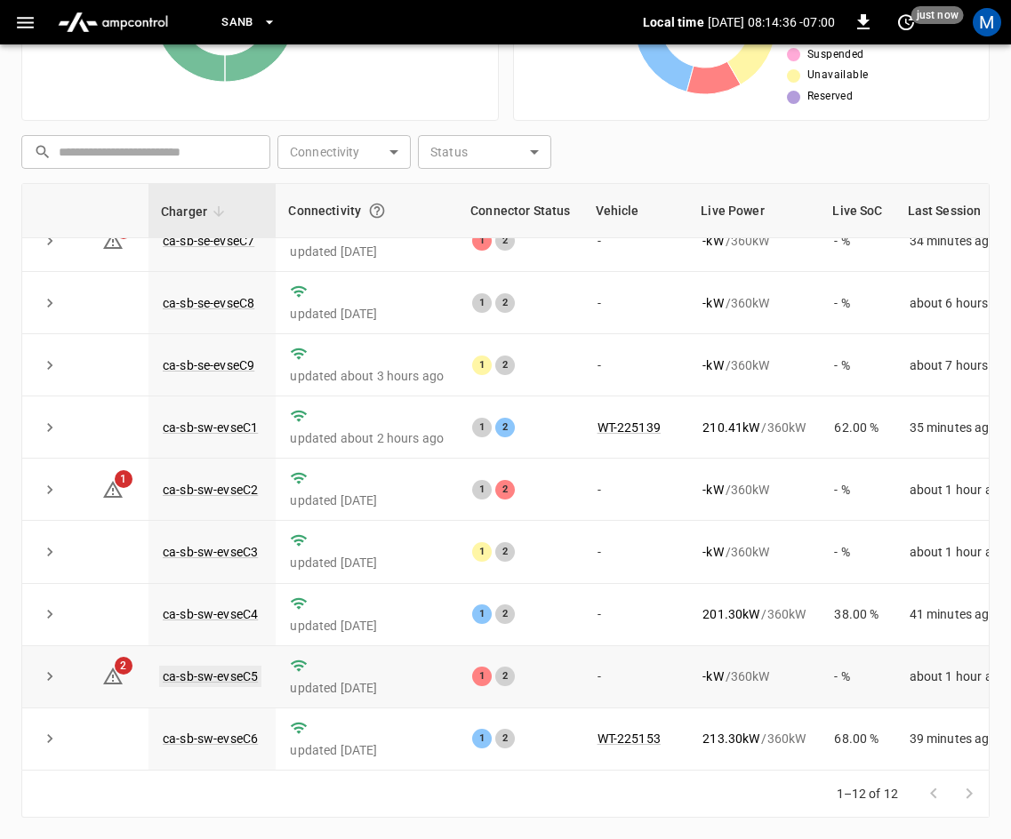
click at [212, 666] on link "ca-sb-sw-evseC5" at bounding box center [210, 676] width 102 height 21
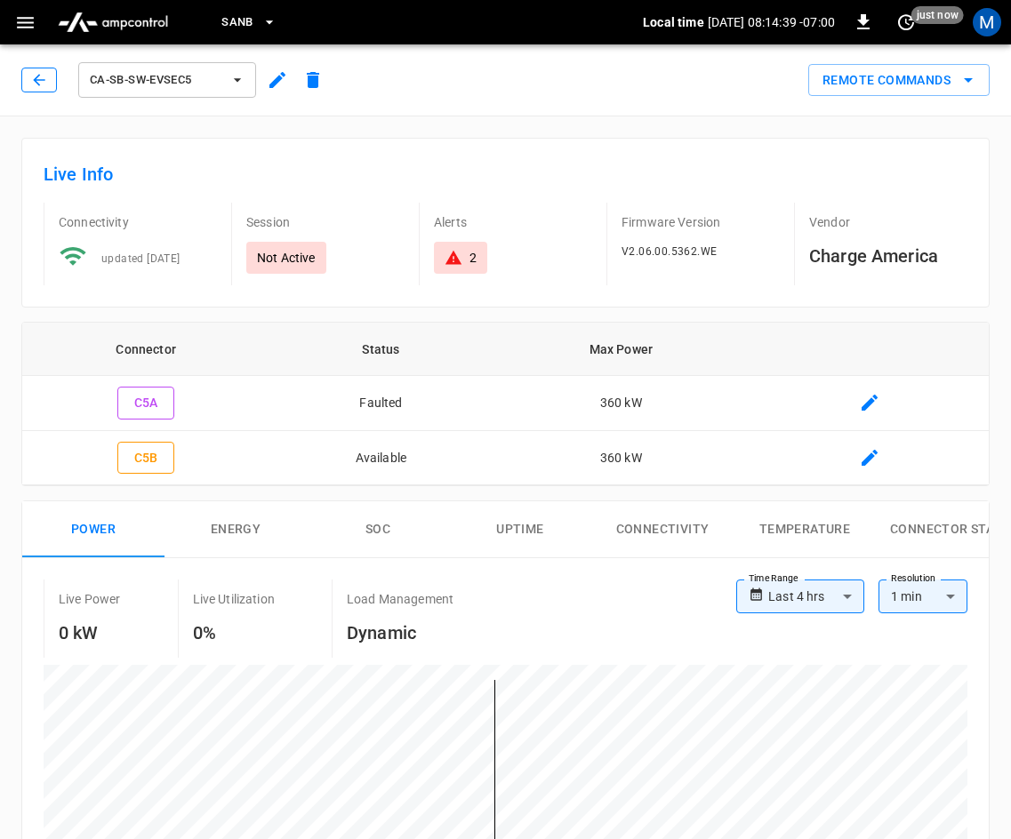
click at [39, 76] on icon "button" at bounding box center [39, 80] width 18 height 18
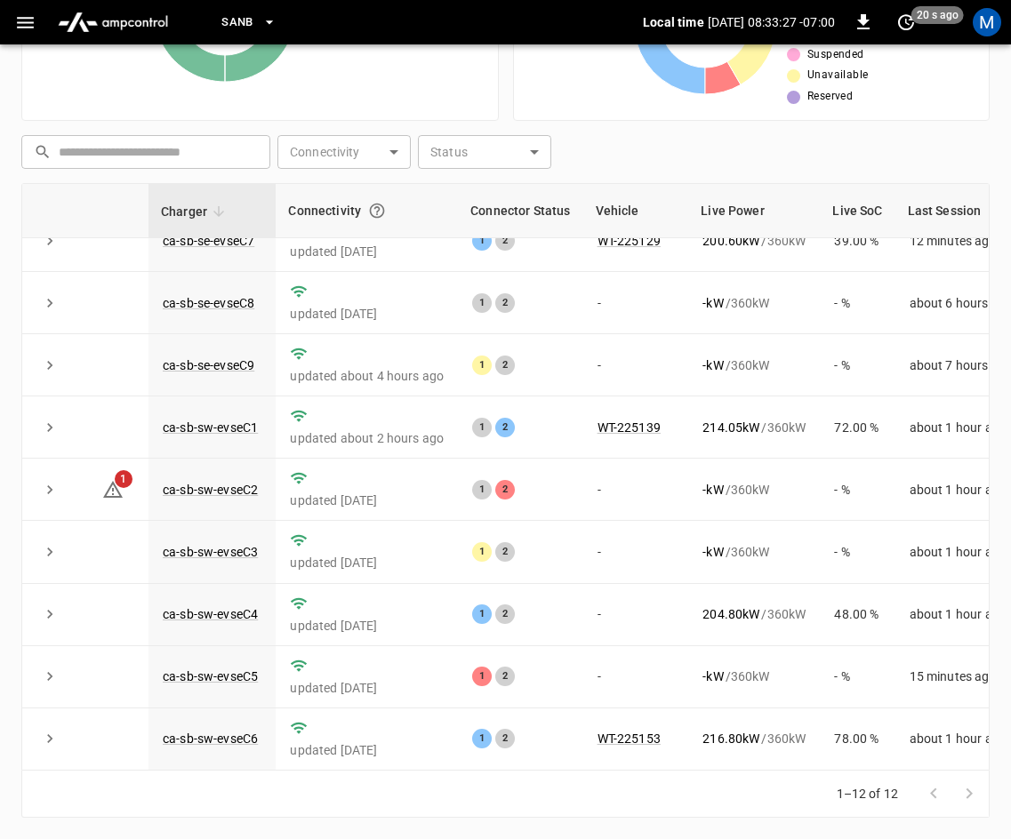
scroll to position [236, 0]
click at [236, 666] on link "ca-sb-sw-evseC5" at bounding box center [210, 676] width 102 height 21
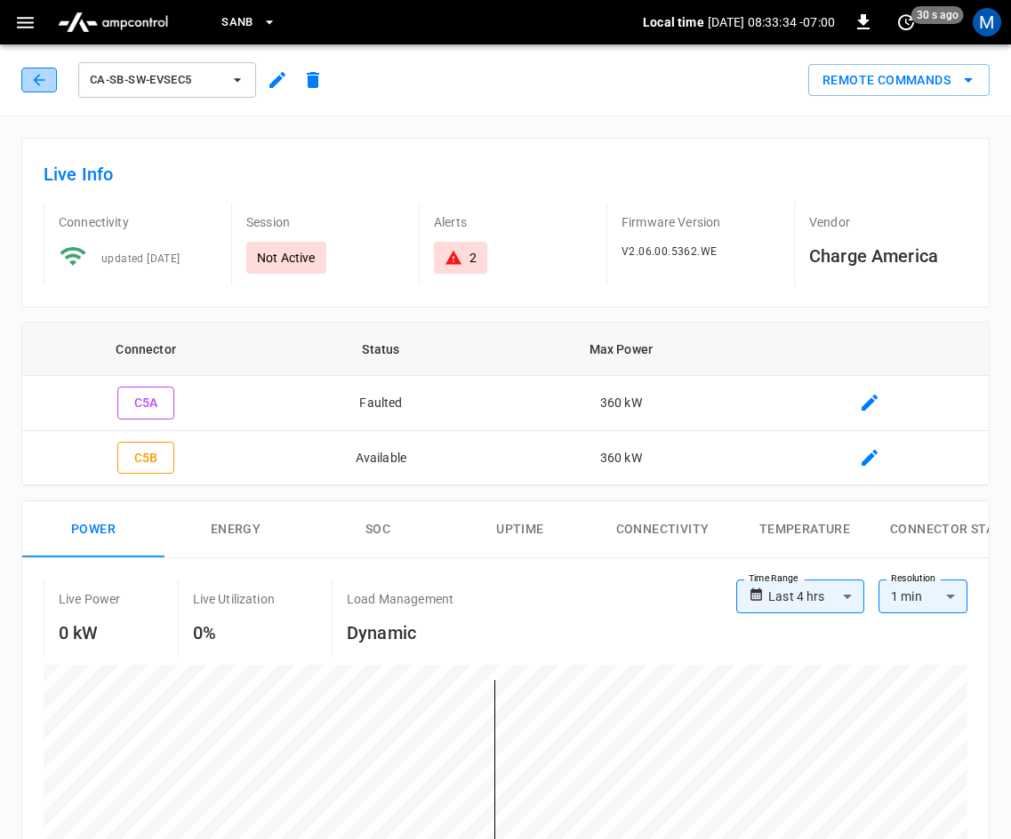
click at [35, 75] on icon "button" at bounding box center [39, 80] width 18 height 18
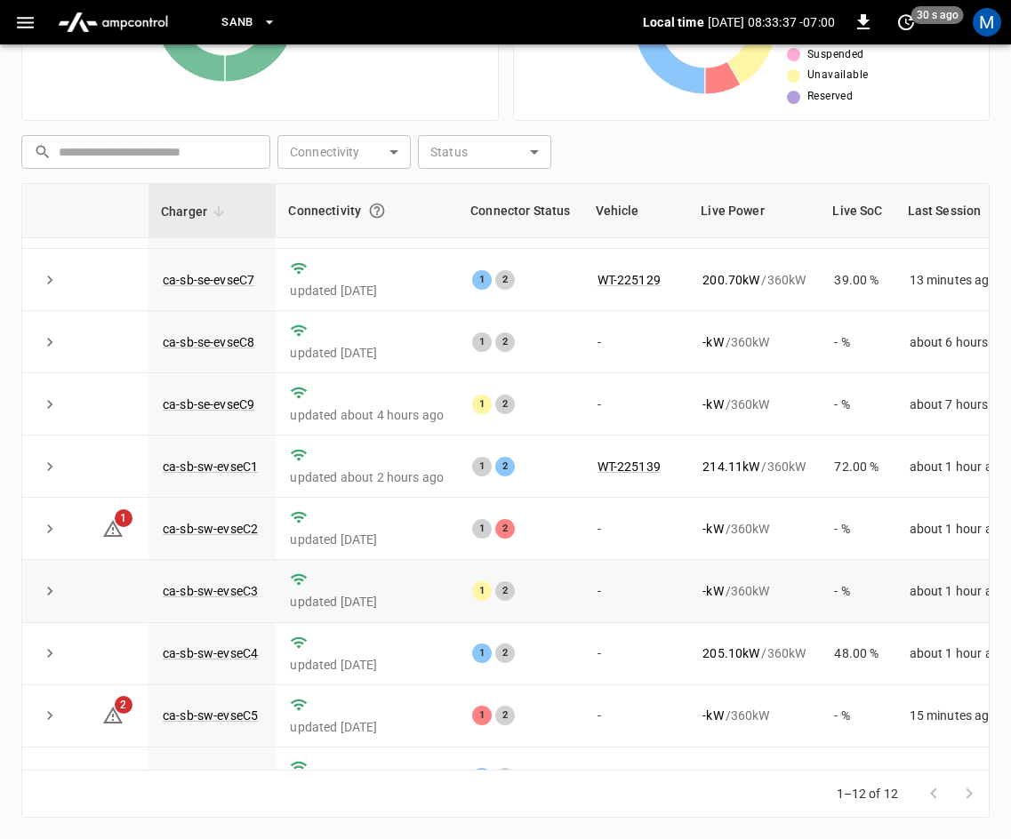
scroll to position [236, 0]
